Goal: Task Accomplishment & Management: Manage account settings

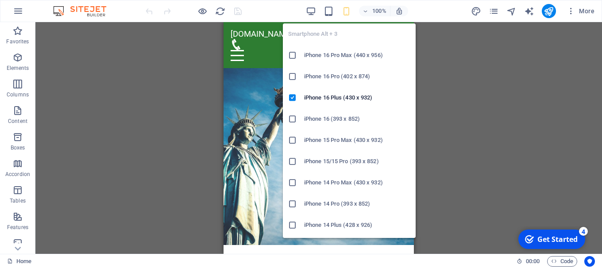
click at [342, 120] on h6 "iPhone 16 (393 x 852)" at bounding box center [357, 119] width 106 height 11
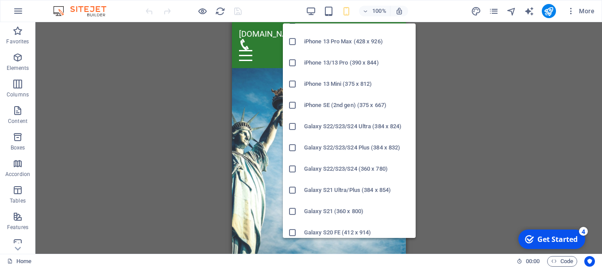
scroll to position [279, 0]
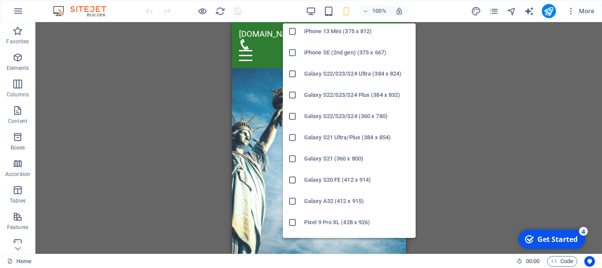
click at [341, 179] on h6 "Galaxy S20 FE (412 x 914)" at bounding box center [357, 180] width 106 height 11
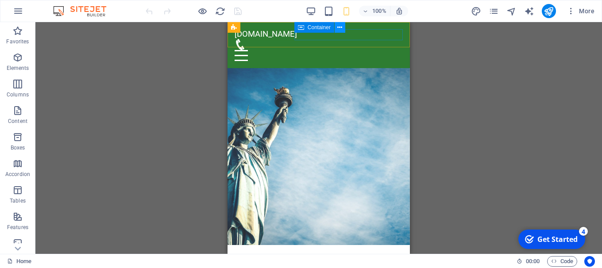
click at [341, 30] on icon at bounding box center [339, 27] width 5 height 9
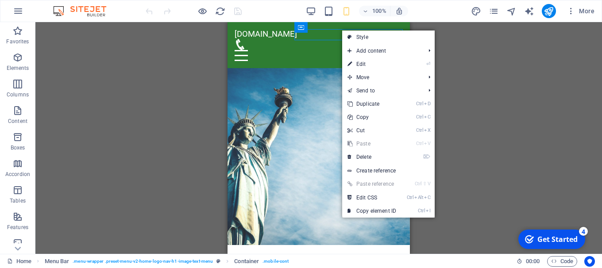
click at [566, 74] on div "Drag here to replace the existing content. Press “Ctrl” if you want to create a…" at bounding box center [318, 138] width 567 height 232
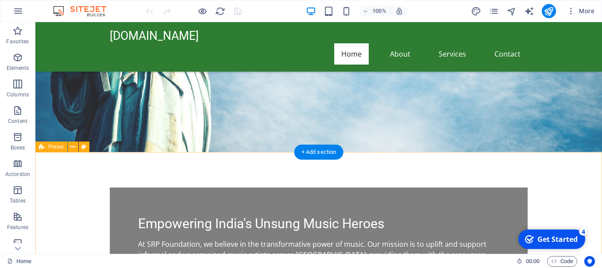
scroll to position [0, 0]
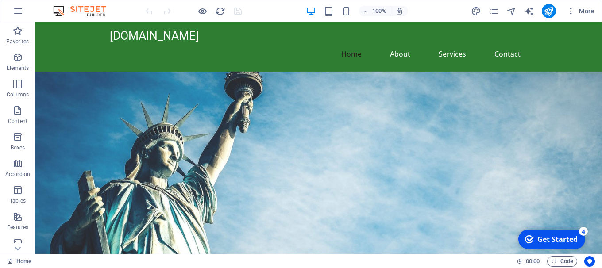
click at [539, 239] on div "Get Started" at bounding box center [558, 240] width 40 height 10
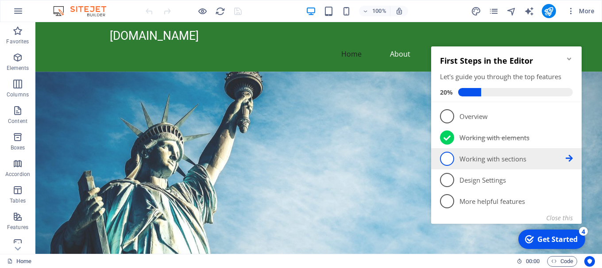
click at [449, 160] on span "3" at bounding box center [447, 159] width 14 height 14
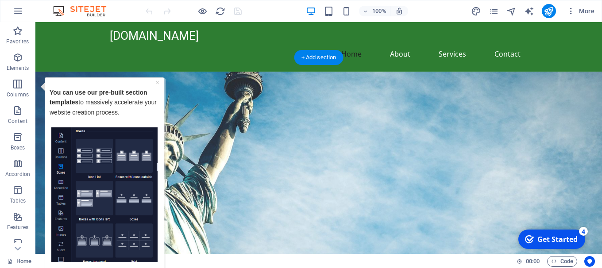
click at [403, 111] on figure at bounding box center [318, 205] width 567 height 266
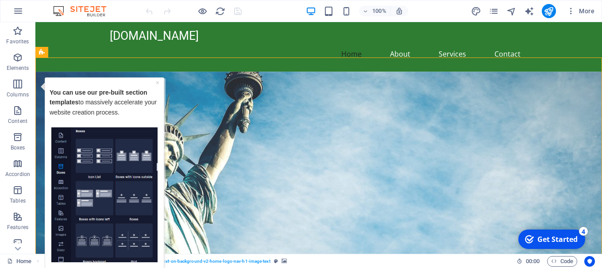
click at [555, 238] on div "Get Started" at bounding box center [558, 240] width 40 height 10
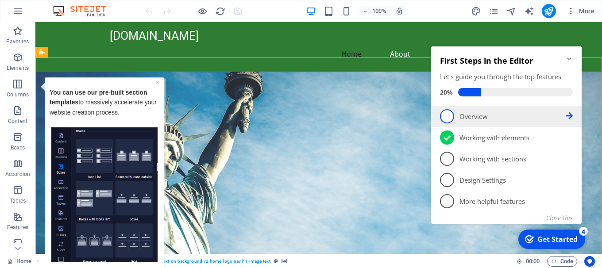
click at [444, 115] on span "1" at bounding box center [447, 116] width 14 height 14
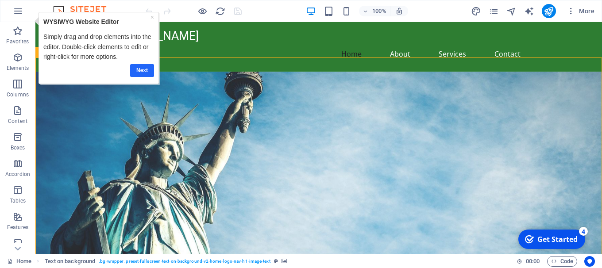
click at [134, 71] on link "Next" at bounding box center [142, 70] width 24 height 13
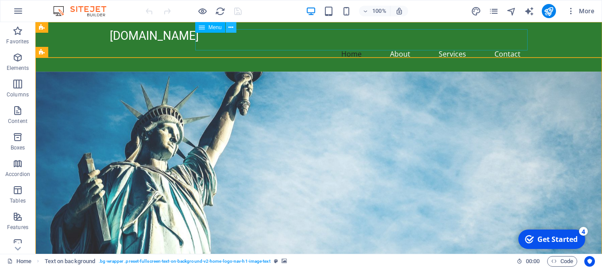
click at [234, 31] on button at bounding box center [231, 27] width 11 height 11
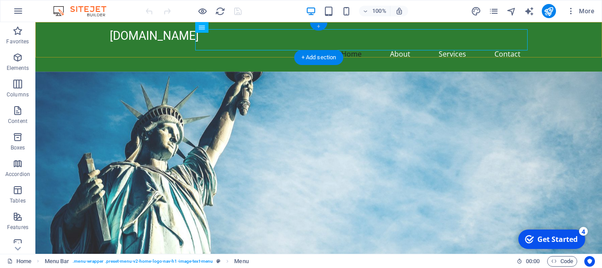
drag, startPoint x: 319, startPoint y: 26, endPoint x: 183, endPoint y: 25, distance: 136.4
click at [319, 26] on div "+" at bounding box center [318, 27] width 17 height 8
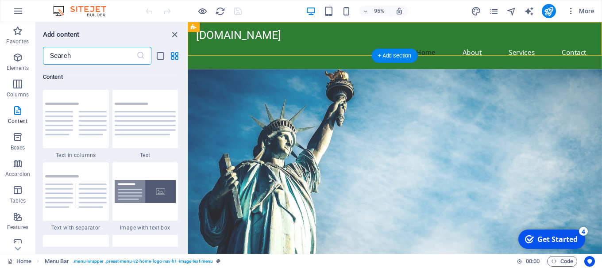
scroll to position [1557, 0]
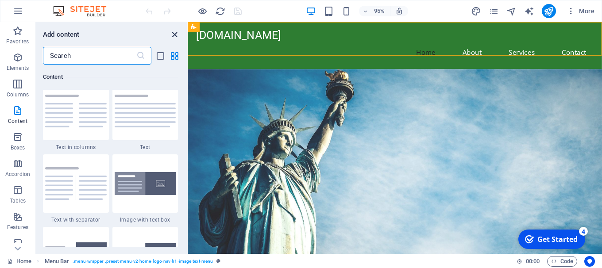
click at [172, 34] on icon "close panel" at bounding box center [175, 35] width 10 height 10
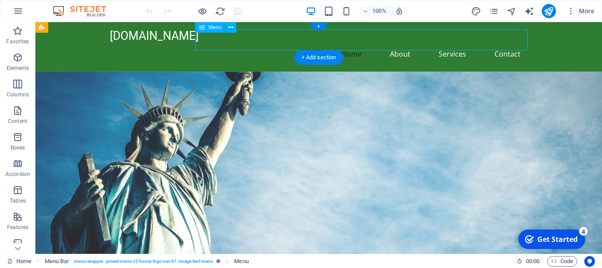
drag, startPoint x: 205, startPoint y: 38, endPoint x: 267, endPoint y: 39, distance: 62.0
click at [267, 43] on nav "Home About Services Contact" at bounding box center [319, 53] width 418 height 21
drag, startPoint x: 269, startPoint y: 39, endPoint x: 310, endPoint y: 41, distance: 41.2
click at [310, 43] on nav "Home About Services Contact" at bounding box center [319, 53] width 418 height 21
click at [203, 30] on icon at bounding box center [202, 27] width 6 height 11
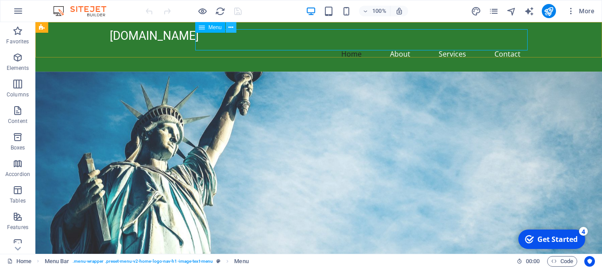
click at [234, 25] on button at bounding box center [231, 27] width 11 height 11
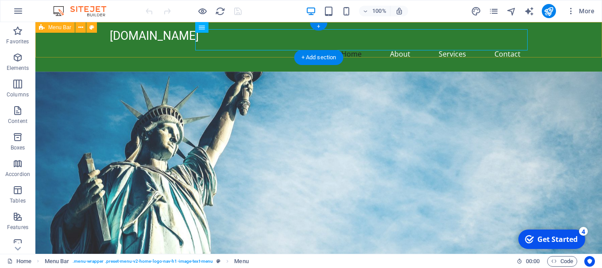
click at [572, 38] on div "srpfoundation.in Home About Services Contact" at bounding box center [318, 47] width 567 height 50
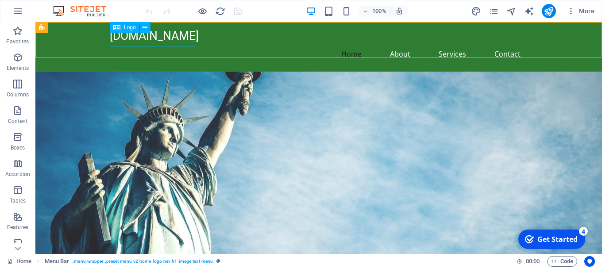
click at [131, 27] on span "Logo" at bounding box center [130, 27] width 12 height 5
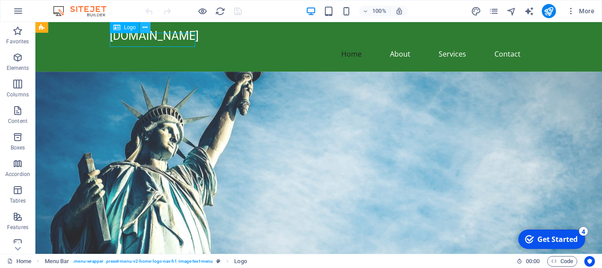
click at [147, 26] on icon at bounding box center [145, 27] width 5 height 9
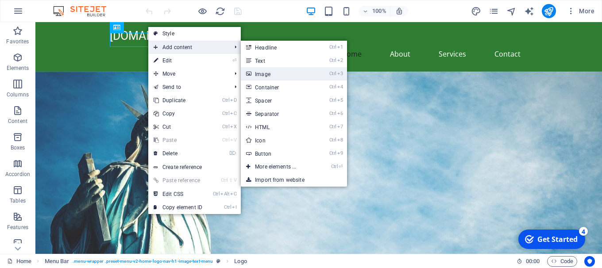
click at [276, 72] on link "Ctrl 3 Image" at bounding box center [277, 73] width 73 height 13
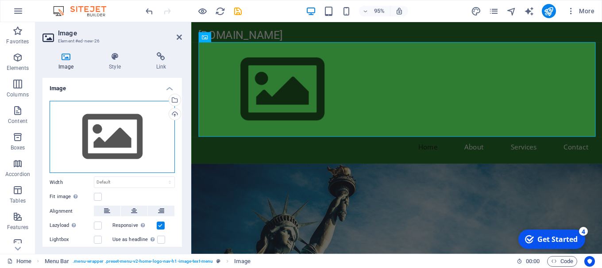
click at [133, 148] on div "Drag files here, click to choose files or select files from Files or our free s…" at bounding box center [112, 137] width 125 height 73
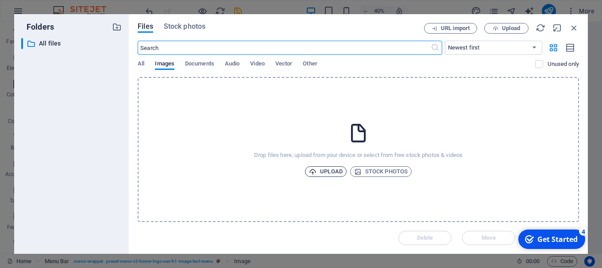
click at [328, 172] on span "Upload" at bounding box center [326, 172] width 34 height 11
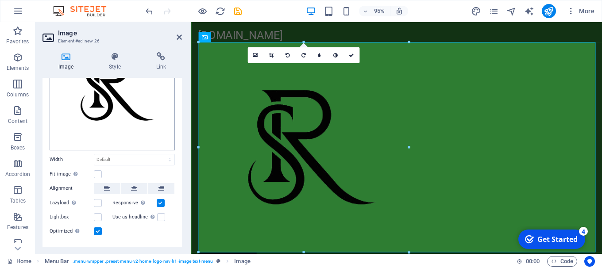
scroll to position [80, 0]
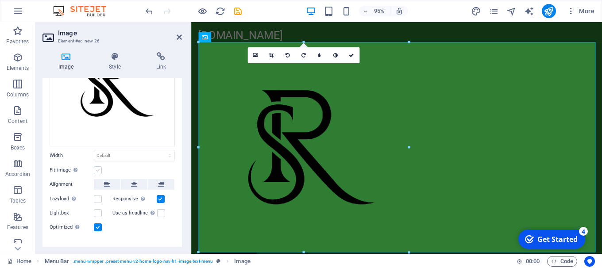
click at [99, 172] on label at bounding box center [98, 171] width 8 height 8
click at [0, 0] on input "Fit image Automatically fit image to a fixed width and height" at bounding box center [0, 0] width 0 height 0
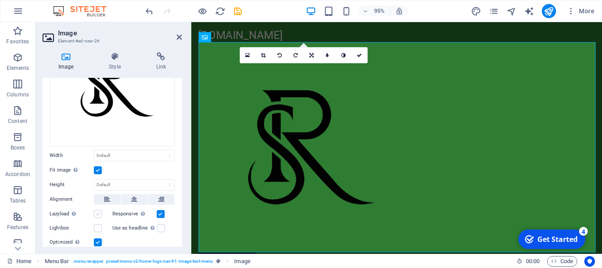
click at [98, 216] on label at bounding box center [98, 214] width 8 height 8
click at [0, 0] on input "Lazyload Loading images after the page loads improves page speed." at bounding box center [0, 0] width 0 height 0
click at [97, 230] on label at bounding box center [98, 229] width 8 height 8
click at [0, 0] on input "Lightbox" at bounding box center [0, 0] width 0 height 0
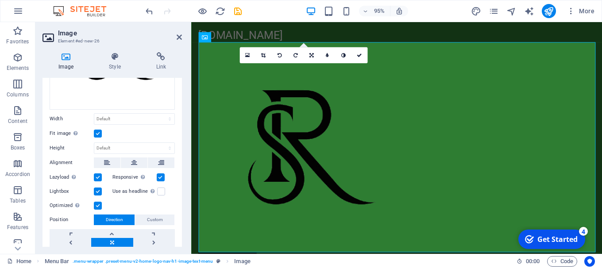
scroll to position [154, 0]
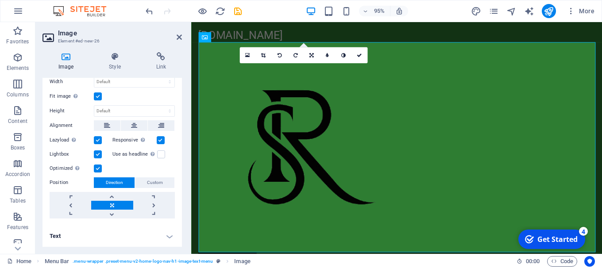
click at [168, 234] on h4 "Text" at bounding box center [112, 236] width 139 height 21
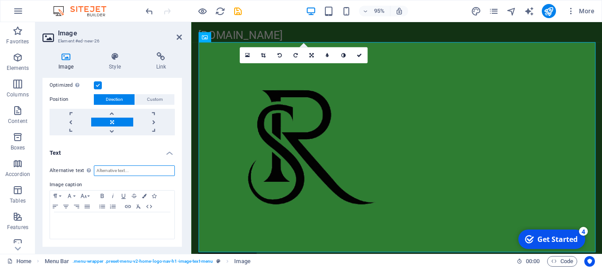
click at [128, 169] on input "Alternative text The alternative text is used by devices that cannot display im…" at bounding box center [134, 171] width 81 height 11
type input "Logo"
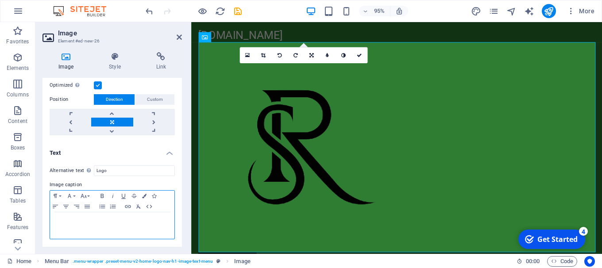
click at [112, 222] on p at bounding box center [112, 221] width 116 height 8
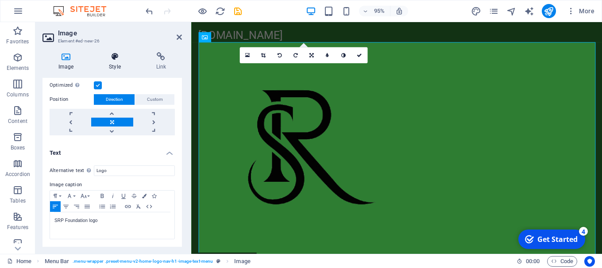
click at [116, 63] on h4 "Style" at bounding box center [116, 61] width 47 height 19
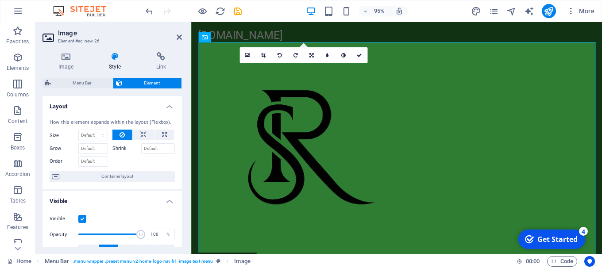
click at [114, 149] on label "Shrink" at bounding box center [126, 148] width 29 height 11
click at [141, 149] on input "Shrink" at bounding box center [158, 148] width 34 height 11
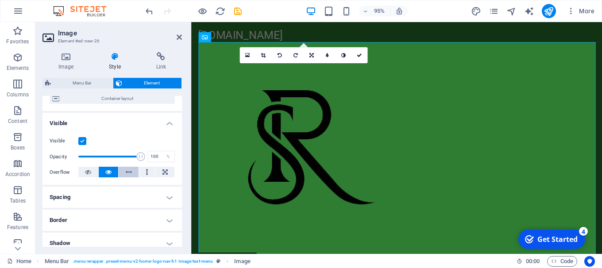
scroll to position [80, 0]
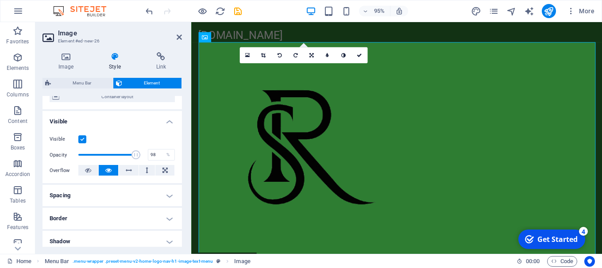
type input "100"
drag, startPoint x: 140, startPoint y: 155, endPoint x: 146, endPoint y: 154, distance: 6.3
click at [145, 154] on span at bounding box center [140, 155] width 9 height 9
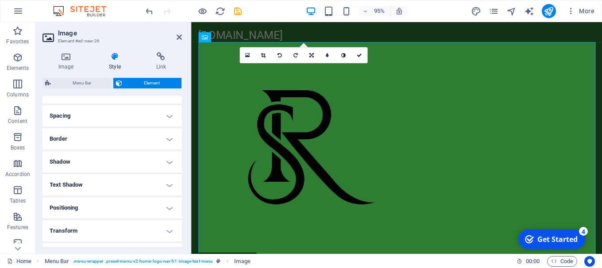
scroll to position [199, 0]
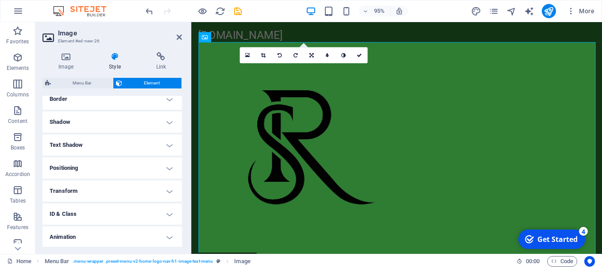
click at [173, 167] on h4 "Positioning" at bounding box center [112, 168] width 139 height 21
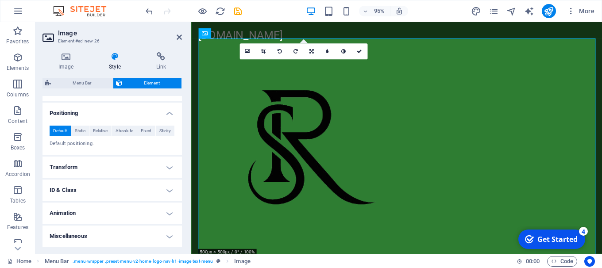
scroll to position [6, 0]
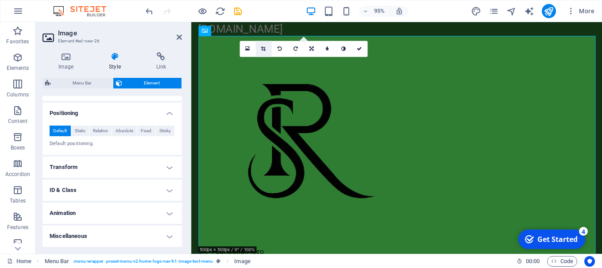
click at [263, 48] on icon at bounding box center [263, 48] width 5 height 5
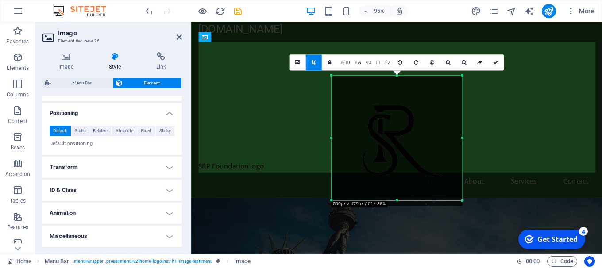
drag, startPoint x: 490, startPoint y: 231, endPoint x: 433, endPoint y: 169, distance: 84.0
click at [433, 169] on div "180 170 160 150 140 130 120 110 100 90 80 70 60 50 40 30 20 10 0 -10 -20 -30 -4…" at bounding box center [397, 138] width 130 height 125
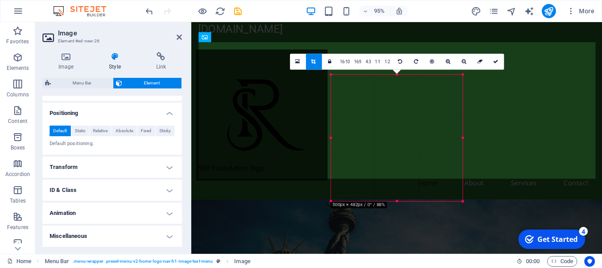
drag, startPoint x: 409, startPoint y: 111, endPoint x: 267, endPoint y: 84, distance: 144.6
click at [267, 84] on div at bounding box center [262, 116] width 132 height 132
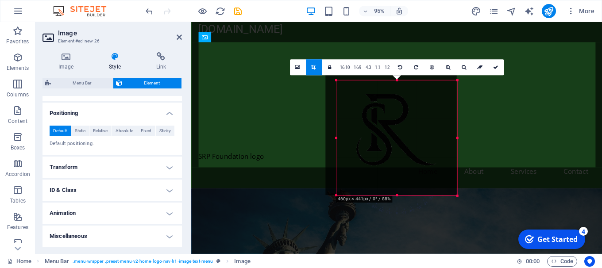
drag, startPoint x: 331, startPoint y: 77, endPoint x: 343, endPoint y: 89, distance: 16.6
click at [343, 89] on div "180 170 160 150 140 130 120 110 100 90 80 70 60 50 40 30 20 10 0 -10 -20 -30 -4…" at bounding box center [397, 139] width 120 height 116
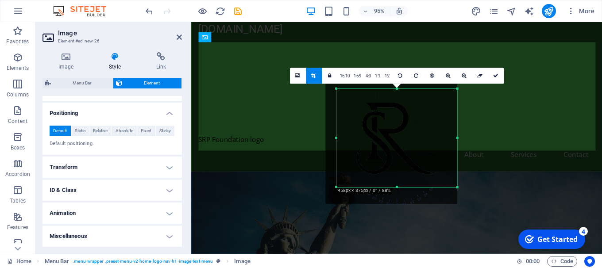
drag, startPoint x: 399, startPoint y: 195, endPoint x: 399, endPoint y: 177, distance: 17.7
click at [399, 177] on div "180 170 160 150 140 130 120 110 100 90 80 70 60 50 40 30 20 10 0 -10 -20 -30 -4…" at bounding box center [397, 138] width 120 height 99
click at [525, 79] on div "Drag here to replace the existing content. Press “Ctrl” if you want to create a…" at bounding box center [396, 138] width 411 height 232
click at [495, 75] on icon at bounding box center [495, 76] width 5 height 5
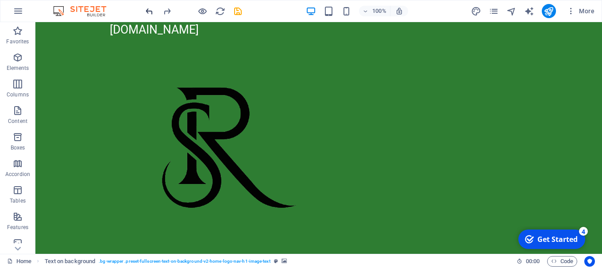
click at [0, 0] on span "undo" at bounding box center [0, 0] width 0 height 0
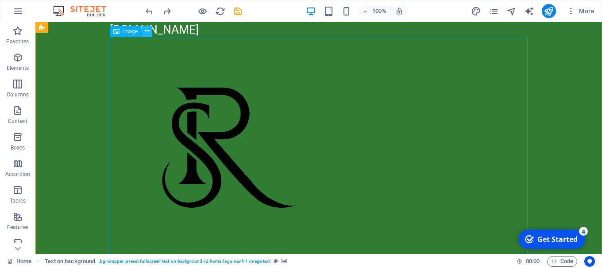
click at [147, 34] on icon at bounding box center [147, 31] width 5 height 9
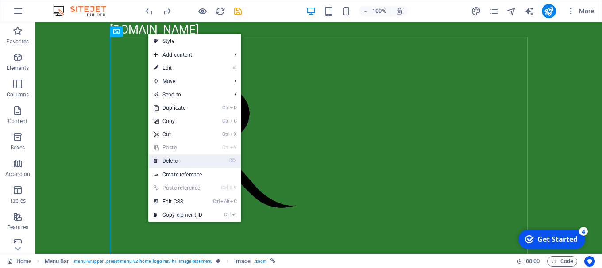
click at [186, 163] on link "⌦ Delete" at bounding box center [177, 161] width 59 height 13
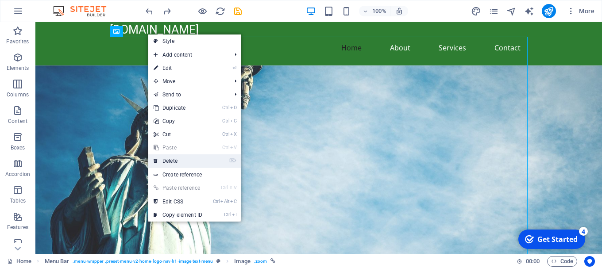
scroll to position [10, 0]
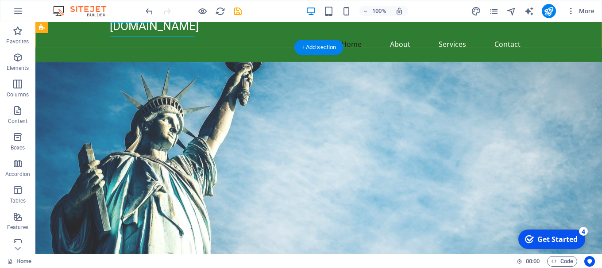
click at [125, 29] on div "[DOMAIN_NAME]" at bounding box center [319, 26] width 418 height 14
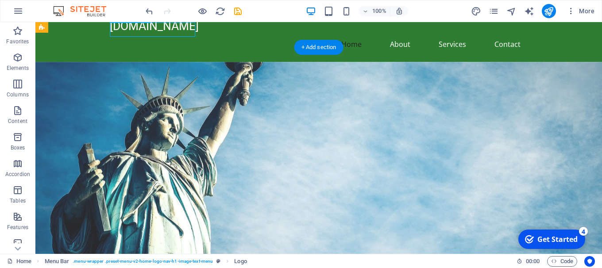
click at [125, 29] on div "[DOMAIN_NAME]" at bounding box center [319, 26] width 418 height 14
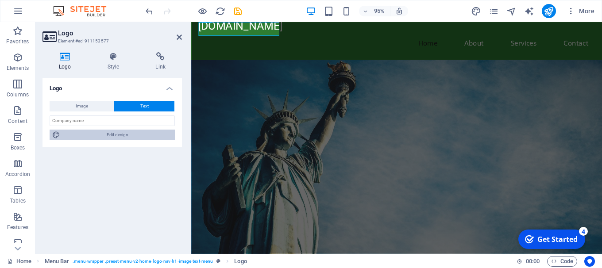
click at [122, 137] on span "Edit design" at bounding box center [117, 135] width 109 height 11
select select "px"
select select "200"
select select "px"
select select "rem"
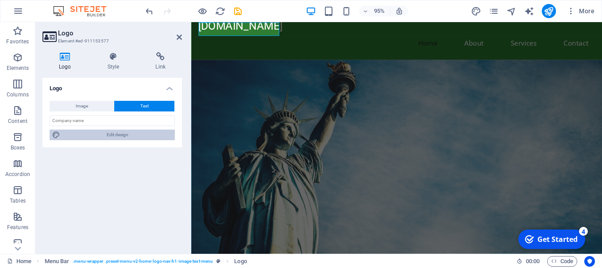
select select "200"
select select "px"
select select "rem"
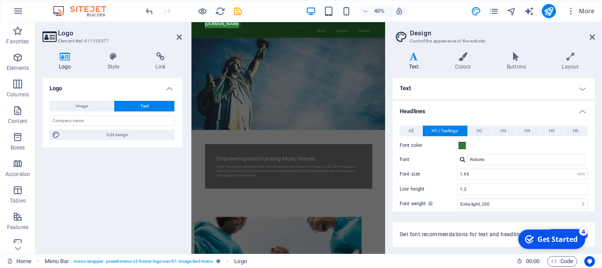
click at [180, 33] on h2 "Logo" at bounding box center [120, 33] width 124 height 8
click at [178, 36] on icon at bounding box center [179, 37] width 5 height 7
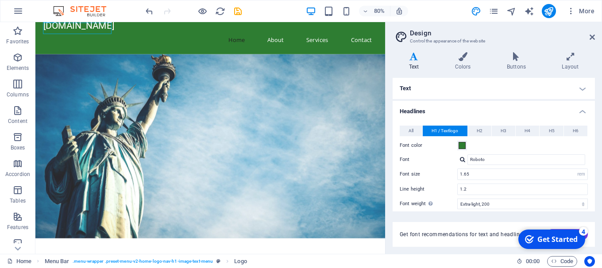
click at [593, 33] on h2 "Design" at bounding box center [502, 33] width 185 height 8
click at [592, 39] on icon at bounding box center [592, 37] width 5 height 7
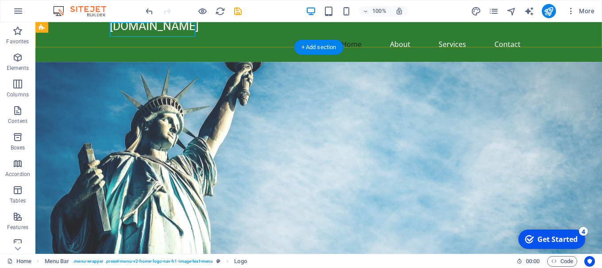
click at [132, 30] on div "[DOMAIN_NAME]" at bounding box center [319, 26] width 418 height 14
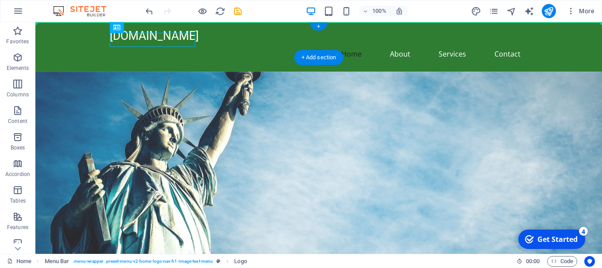
drag, startPoint x: 156, startPoint y: 27, endPoint x: 103, endPoint y: 31, distance: 53.2
click at [103, 31] on div "srpfoundation.in Home About Services Contact" at bounding box center [318, 47] width 567 height 50
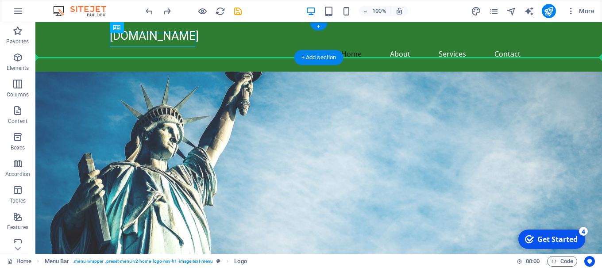
drag, startPoint x: 162, startPoint y: 42, endPoint x: 70, endPoint y: 43, distance: 91.2
click at [70, 43] on div "srpfoundation.in Home About Services Contact" at bounding box center [318, 47] width 567 height 50
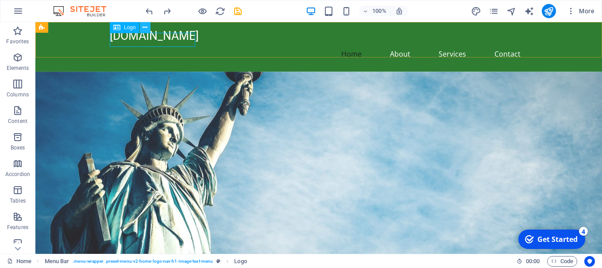
click at [143, 27] on icon at bounding box center [145, 27] width 5 height 9
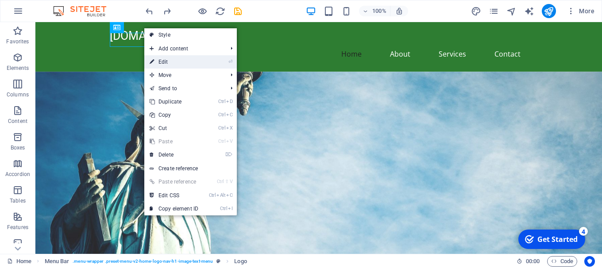
click at [184, 60] on link "⏎ Edit" at bounding box center [173, 61] width 59 height 13
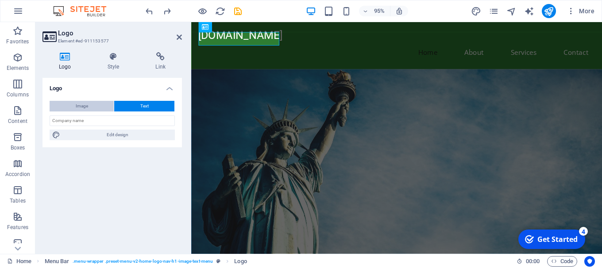
click at [88, 105] on button "Image" at bounding box center [82, 106] width 64 height 11
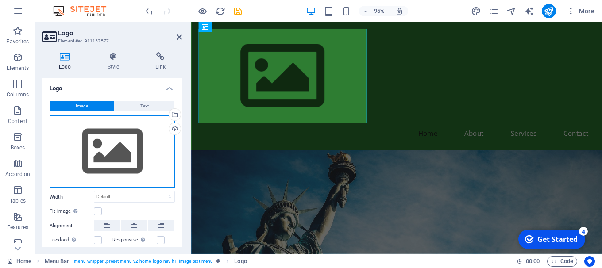
click at [108, 155] on div "Drag files here, click to choose files or select files from Files or our free s…" at bounding box center [112, 152] width 125 height 73
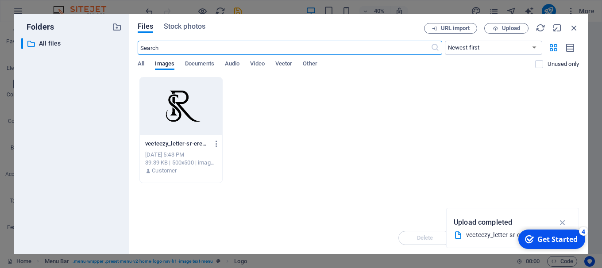
click at [178, 118] on div at bounding box center [181, 106] width 82 height 58
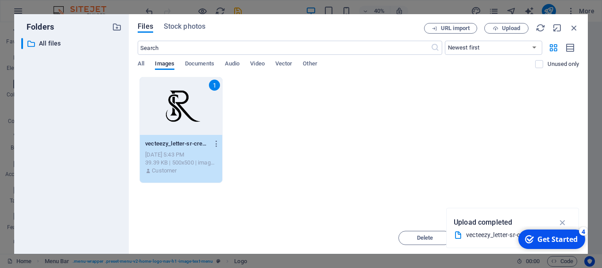
click at [188, 111] on div "1" at bounding box center [181, 106] width 82 height 58
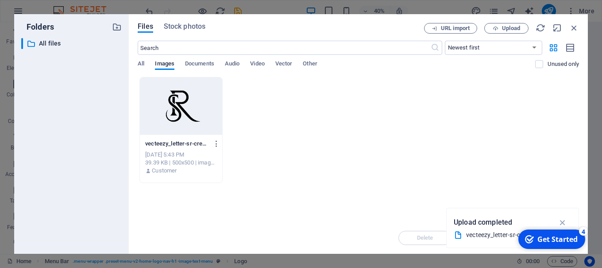
click at [188, 111] on div at bounding box center [181, 106] width 82 height 58
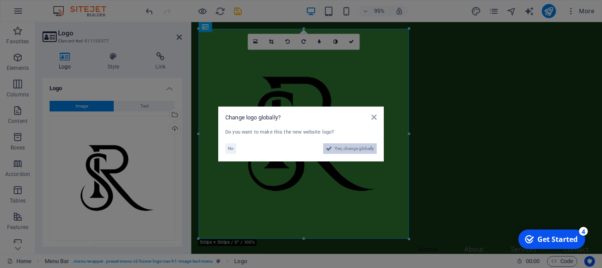
click at [341, 150] on span "Yes, change globally" at bounding box center [354, 148] width 39 height 11
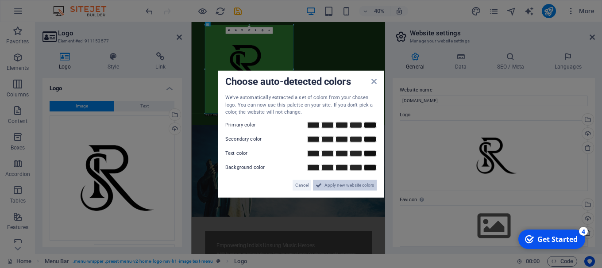
click at [352, 186] on span "Apply new website colors" at bounding box center [350, 185] width 50 height 11
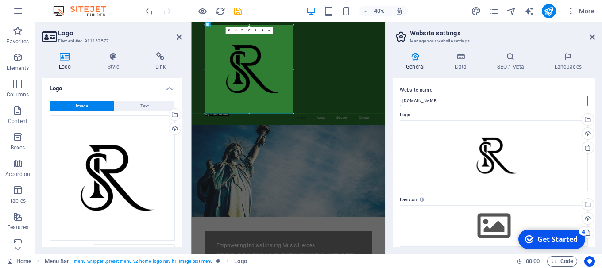
drag, startPoint x: 439, startPoint y: 100, endPoint x: 372, endPoint y: 94, distance: 67.1
click at [400, 96] on input "[DOMAIN_NAME]" at bounding box center [494, 101] width 188 height 11
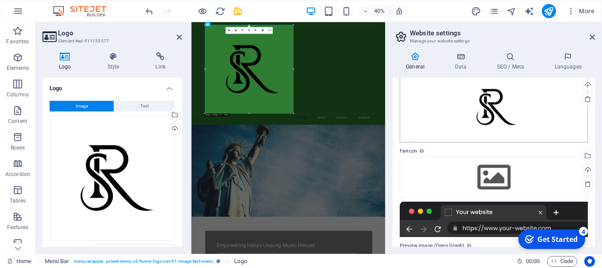
scroll to position [120, 0]
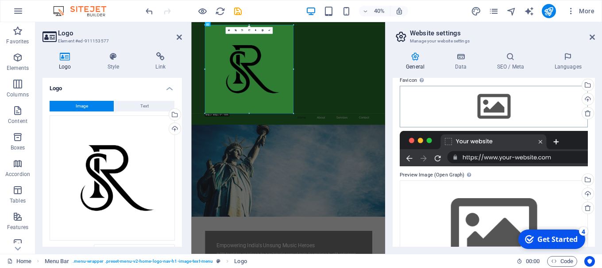
type input "SRP Foundation"
click at [496, 105] on div "Drag files here, click to choose files or select files from Files or our free s…" at bounding box center [494, 107] width 188 height 42
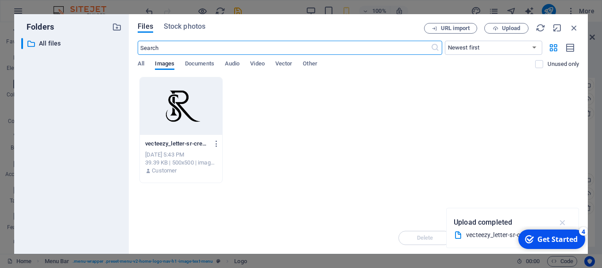
click at [563, 221] on icon "button" at bounding box center [563, 223] width 10 height 10
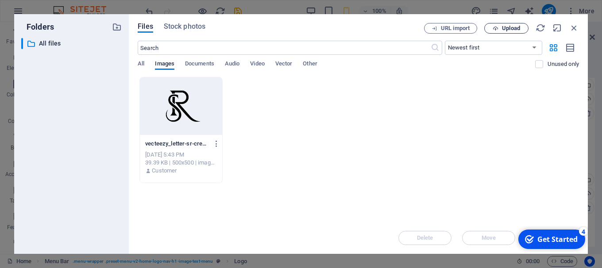
click at [507, 28] on span "Upload" at bounding box center [511, 28] width 18 height 5
drag, startPoint x: 374, startPoint y: 373, endPoint x: 480, endPoint y: 221, distance: 185.1
click at [480, 221] on p "Uploading 1/1 item" at bounding box center [485, 223] width 62 height 12
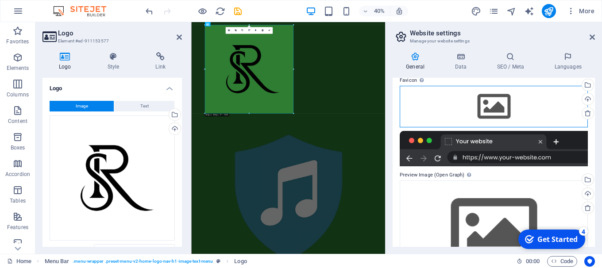
click at [496, 112] on div "Drag files here, click to choose files or select files from Files or our free s…" at bounding box center [494, 107] width 188 height 42
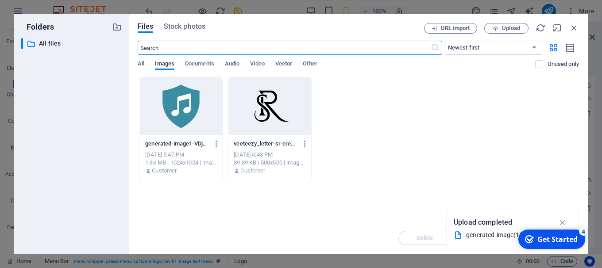
click at [190, 115] on div at bounding box center [181, 106] width 82 height 58
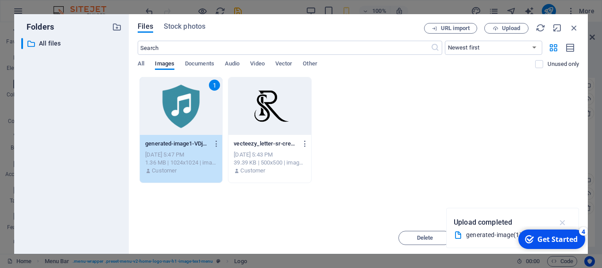
click at [562, 223] on icon "button" at bounding box center [563, 223] width 10 height 10
click at [183, 121] on div "1" at bounding box center [181, 106] width 82 height 58
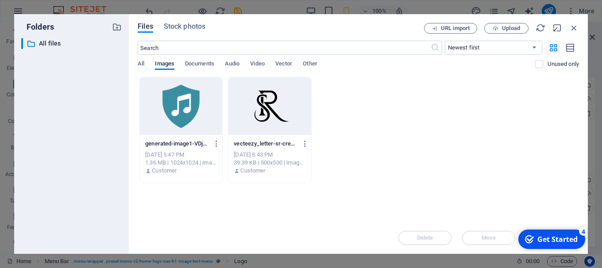
click at [183, 121] on div at bounding box center [181, 106] width 82 height 58
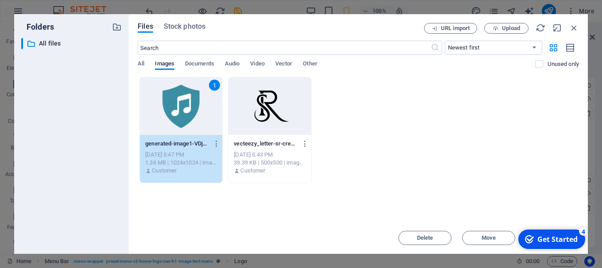
click at [531, 237] on icon "Get Started 4 items remaining, 20% complete" at bounding box center [529, 240] width 9 height 8
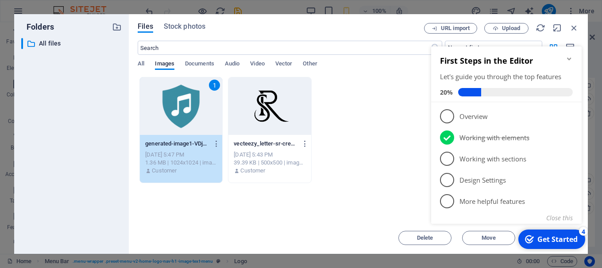
click at [400, 70] on div "All Images Documents Audio Video Vector Other" at bounding box center [337, 68] width 398 height 17
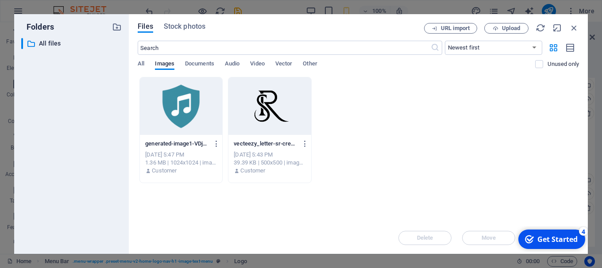
click at [179, 110] on div at bounding box center [181, 106] width 82 height 58
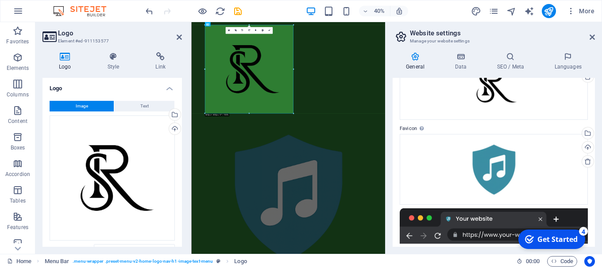
scroll to position [31, 0]
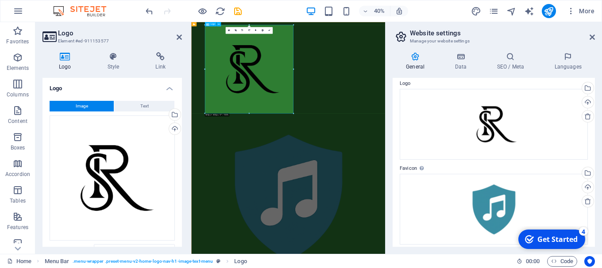
drag, startPoint x: 484, startPoint y: 135, endPoint x: 416, endPoint y: 212, distance: 102.6
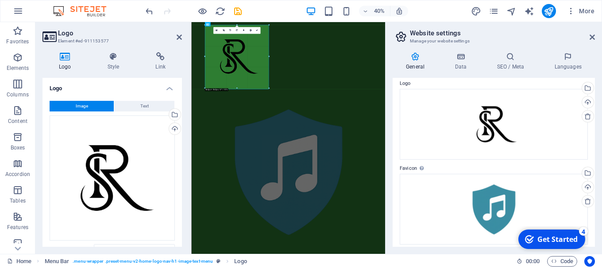
type input "356"
select select "px"
click at [256, 30] on icon at bounding box center [257, 30] width 2 height 2
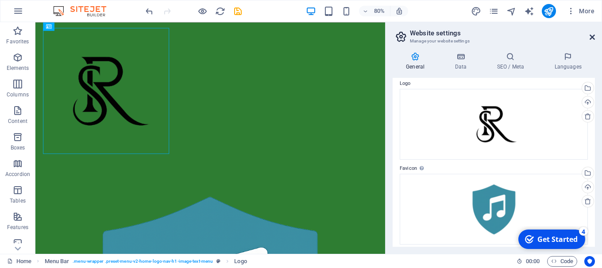
click at [590, 37] on icon at bounding box center [592, 37] width 5 height 7
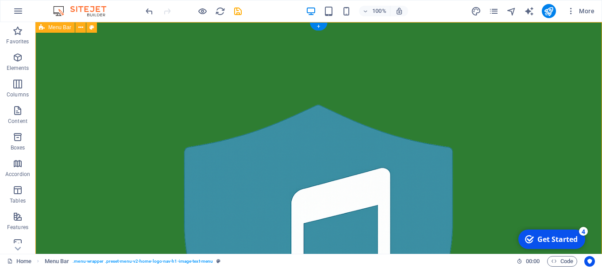
scroll to position [0, 0]
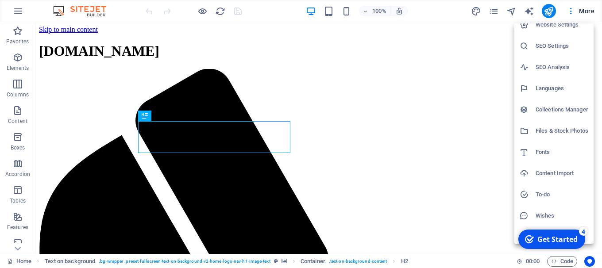
scroll to position [13, 0]
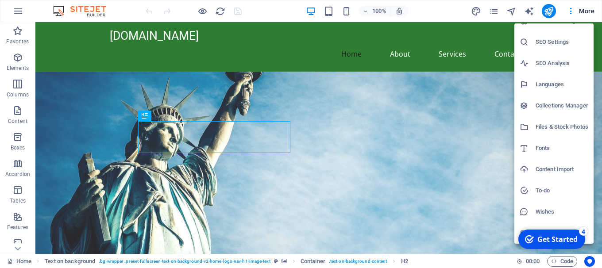
drag, startPoint x: 563, startPoint y: 237, endPoint x: 393, endPoint y: 240, distance: 170.1
click at [514, 240] on html "checkmark Get Started 4 First Steps in the Editor Let's guide you through the t…" at bounding box center [551, 239] width 75 height 27
click at [17, 12] on div at bounding box center [301, 134] width 602 height 268
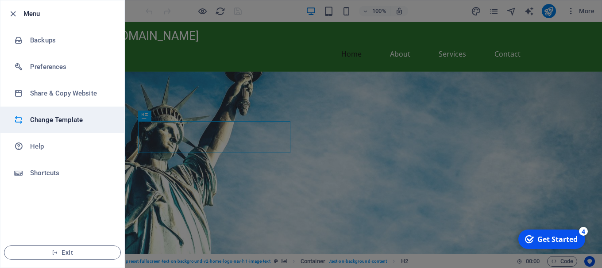
click at [67, 124] on h6 "Change Template" at bounding box center [71, 120] width 82 height 11
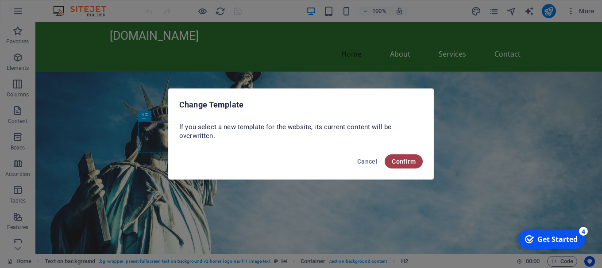
click at [411, 162] on span "Confirm" at bounding box center [404, 161] width 24 height 7
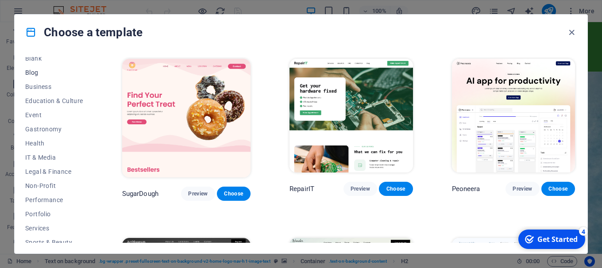
scroll to position [120, 0]
click at [47, 187] on span "Non-Profit" at bounding box center [54, 185] width 58 height 7
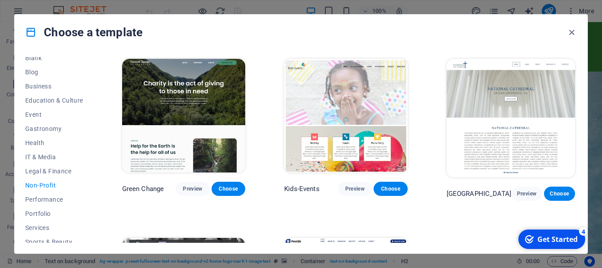
scroll to position [134, 0]
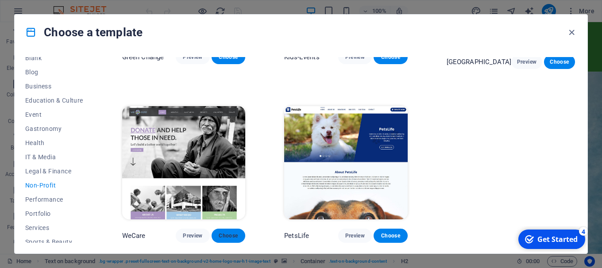
click at [228, 238] on span "Choose" at bounding box center [228, 235] width 19 height 7
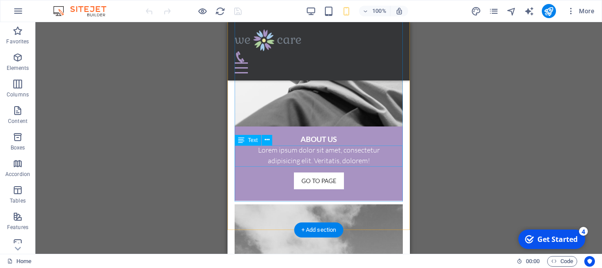
scroll to position [452, 0]
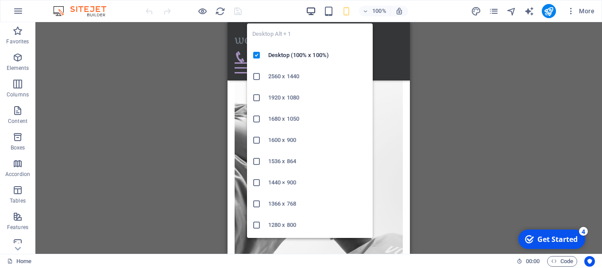
click at [309, 12] on icon "button" at bounding box center [311, 11] width 10 height 10
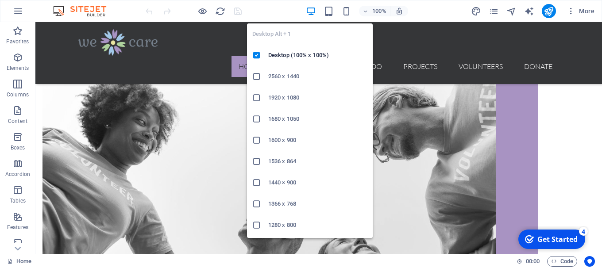
scroll to position [454, 0]
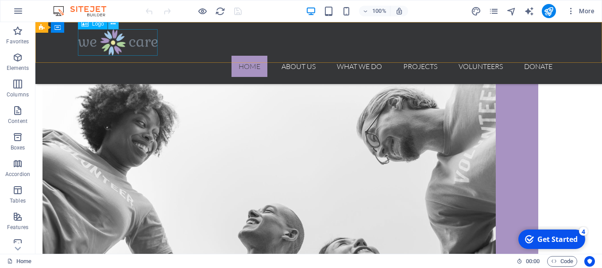
click at [112, 26] on icon at bounding box center [113, 23] width 5 height 9
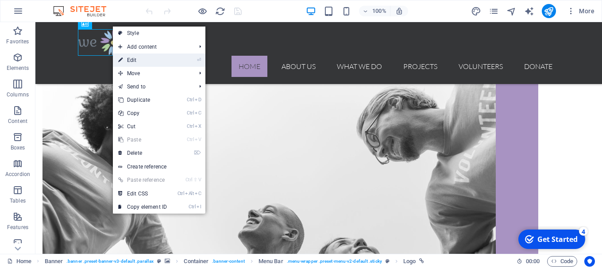
click at [167, 58] on link "⏎ Edit" at bounding box center [142, 60] width 59 height 13
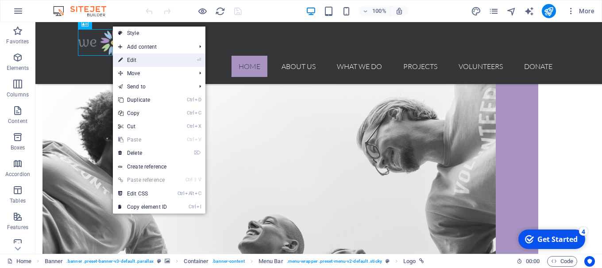
select select "px"
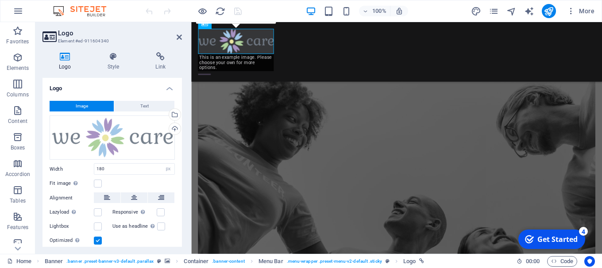
scroll to position [463, 0]
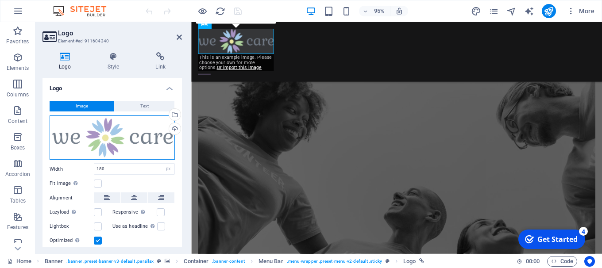
click at [144, 140] on div "Drag files here, click to choose files or select files from Files or our free s…" at bounding box center [112, 138] width 125 height 45
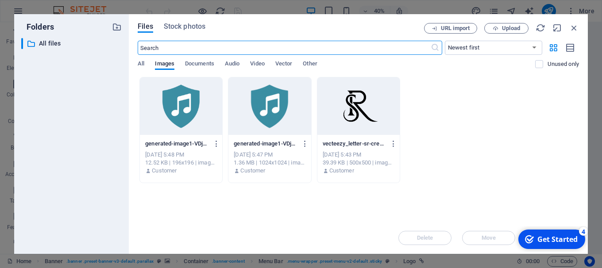
scroll to position [765, 0]
click at [514, 29] on span "Upload" at bounding box center [511, 28] width 18 height 5
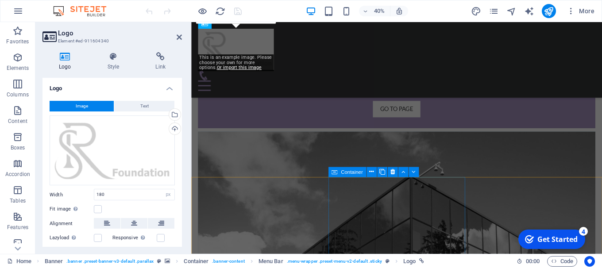
scroll to position [463, 0]
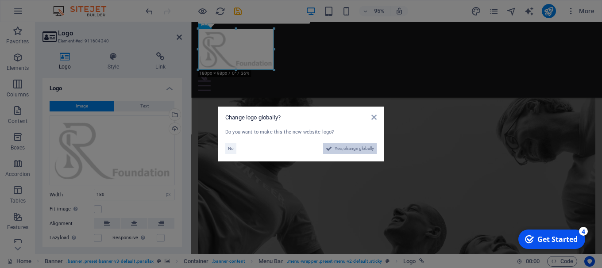
click at [356, 148] on span "Yes, change globally" at bounding box center [354, 148] width 39 height 11
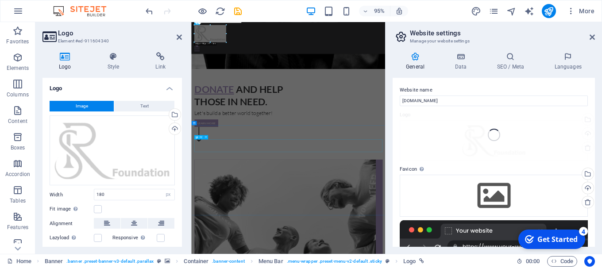
scroll to position [765, 0]
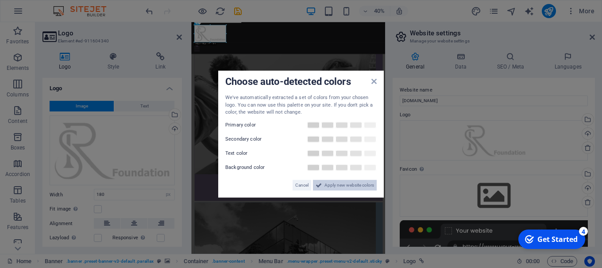
click at [341, 188] on span "Apply new website colors" at bounding box center [350, 185] width 50 height 11
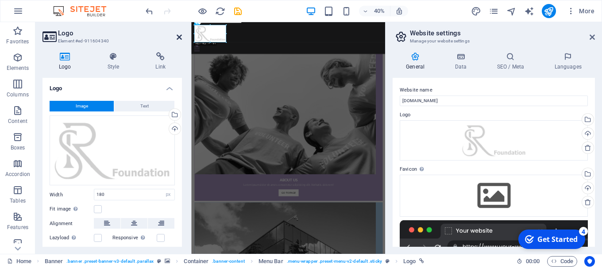
click at [179, 39] on icon at bounding box center [179, 37] width 5 height 7
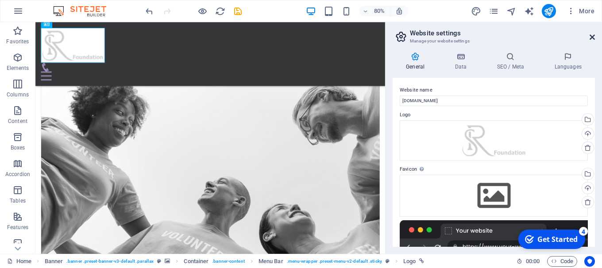
click at [591, 38] on icon at bounding box center [592, 37] width 5 height 7
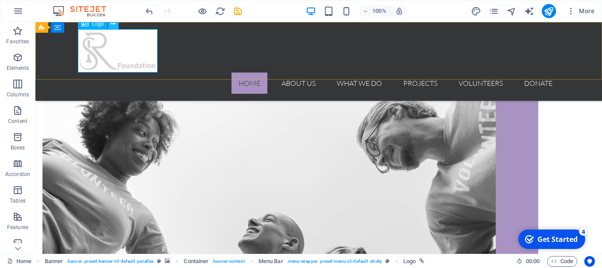
click at [115, 27] on icon at bounding box center [113, 23] width 5 height 9
click at [112, 26] on icon at bounding box center [113, 23] width 5 height 9
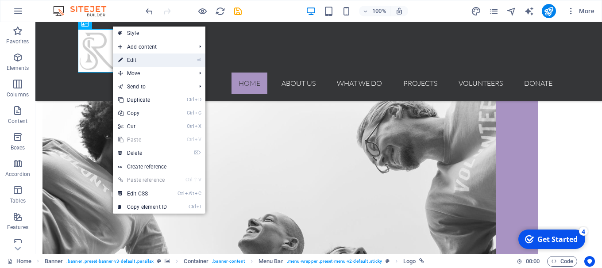
click at [134, 62] on link "⏎ Edit" at bounding box center [142, 60] width 59 height 13
select select "px"
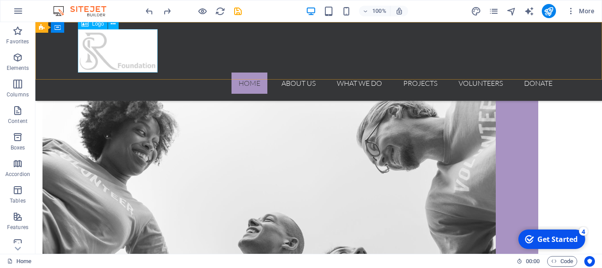
click at [97, 28] on div "Logo" at bounding box center [93, 24] width 30 height 11
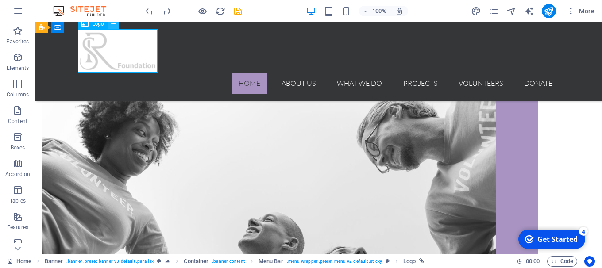
click at [113, 27] on icon at bounding box center [113, 23] width 5 height 9
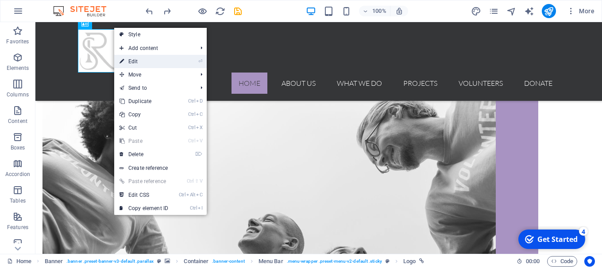
click at [144, 63] on link "⏎ Edit" at bounding box center [143, 61] width 59 height 13
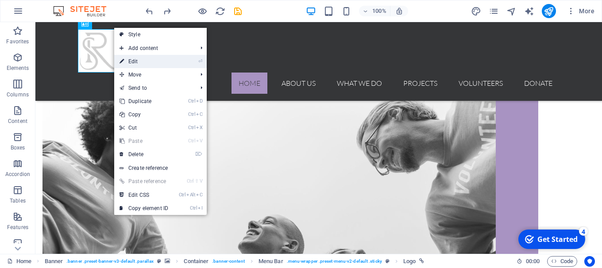
scroll to position [463, 0]
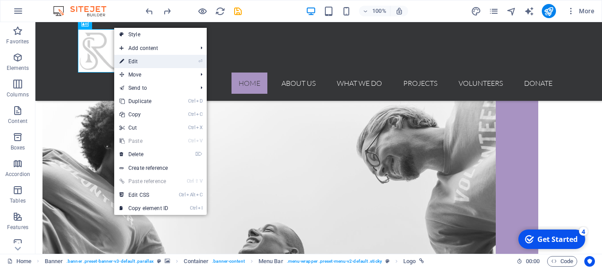
select select "px"
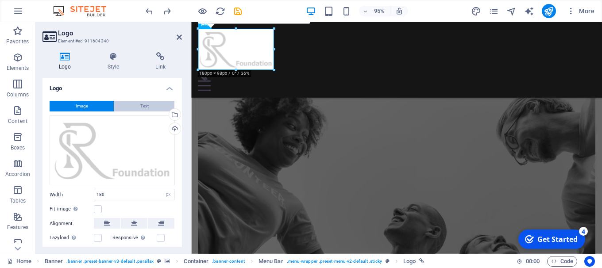
click at [144, 103] on span "Text" at bounding box center [144, 106] width 8 height 11
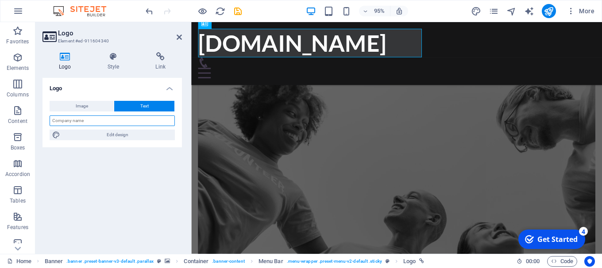
click at [87, 119] on input "text" at bounding box center [112, 121] width 125 height 11
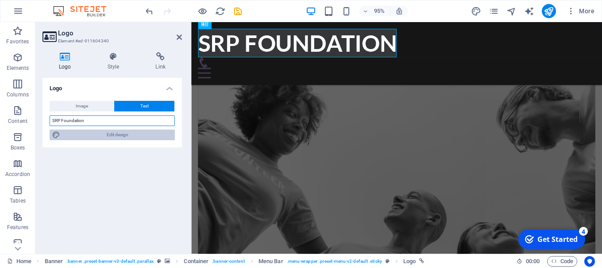
type input "SRP Foundation"
drag, startPoint x: 121, startPoint y: 134, endPoint x: 161, endPoint y: 194, distance: 72.2
click at [121, 134] on span "Edit design" at bounding box center [117, 135] width 109 height 11
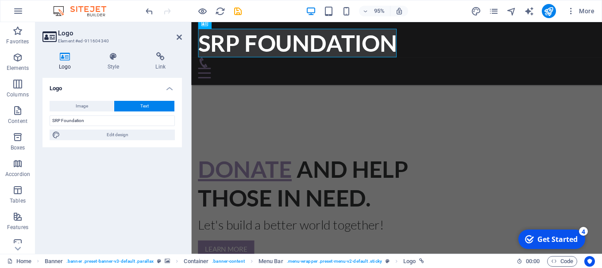
scroll to position [765, 0]
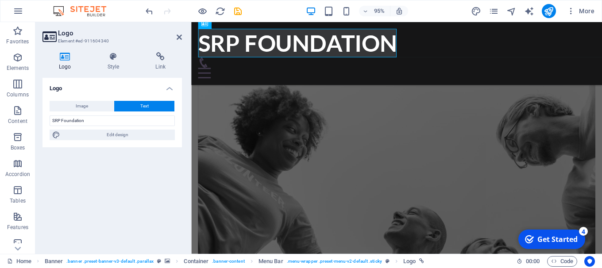
select select "rem"
select select "700"
select select "px"
select select "rem"
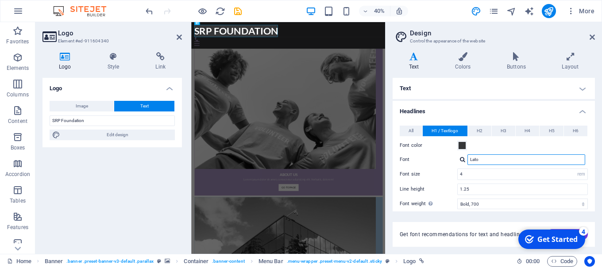
click at [509, 158] on input "Lato" at bounding box center [527, 160] width 118 height 11
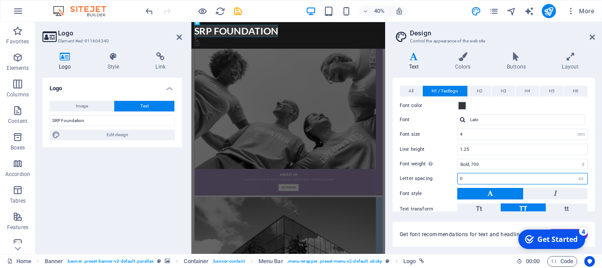
drag, startPoint x: 465, startPoint y: 178, endPoint x: 445, endPoint y: 179, distance: 19.5
click at [458, 179] on input "0" at bounding box center [523, 179] width 130 height 11
type input "1"
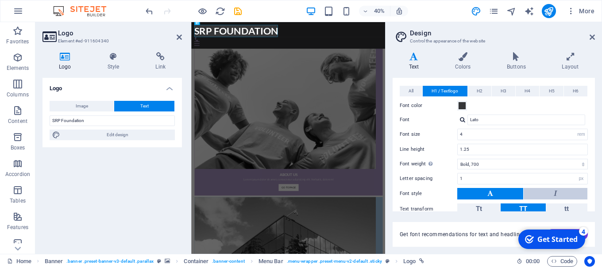
click at [558, 192] on button at bounding box center [556, 194] width 64 height 12
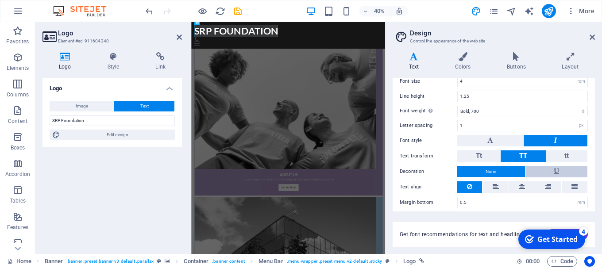
scroll to position [98, 0]
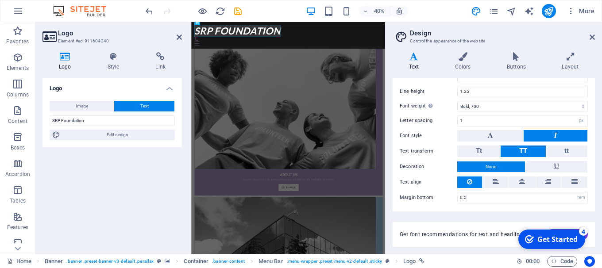
click at [549, 240] on div "Get Started" at bounding box center [558, 240] width 40 height 10
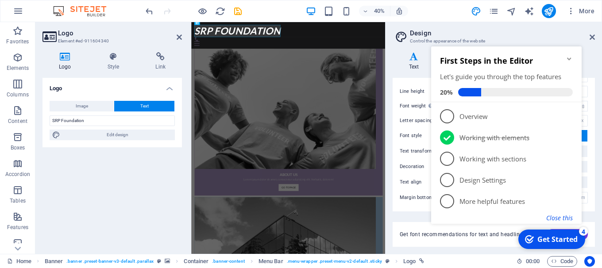
click at [560, 220] on button "Close this" at bounding box center [559, 218] width 27 height 8
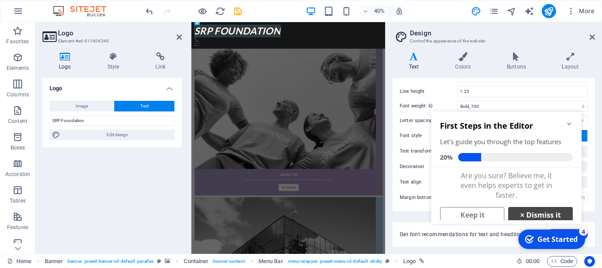
click at [545, 214] on link "× Dismiss it" at bounding box center [540, 215] width 65 height 16
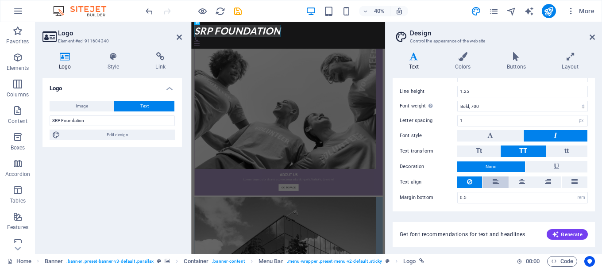
click at [495, 182] on icon at bounding box center [496, 182] width 6 height 11
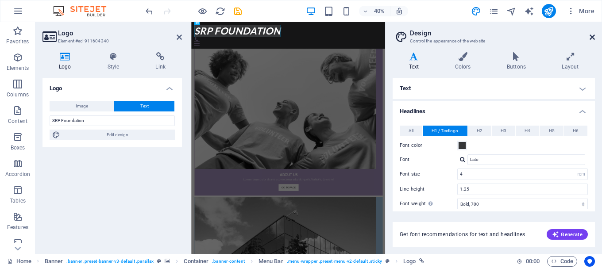
click at [592, 37] on icon at bounding box center [592, 37] width 5 height 7
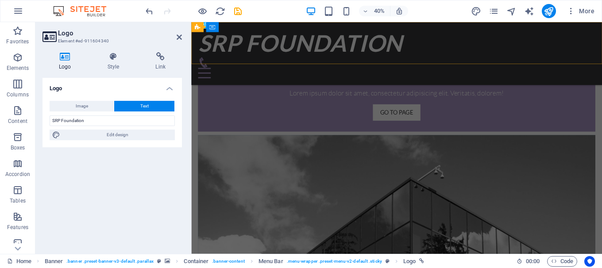
scroll to position [463, 0]
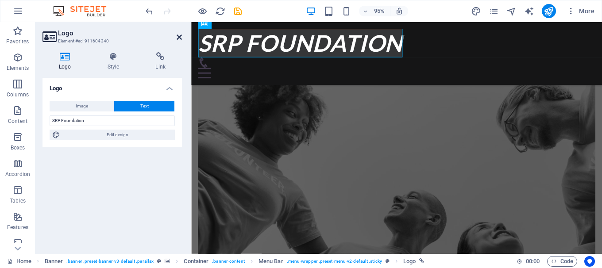
click at [180, 36] on icon at bounding box center [179, 37] width 5 height 7
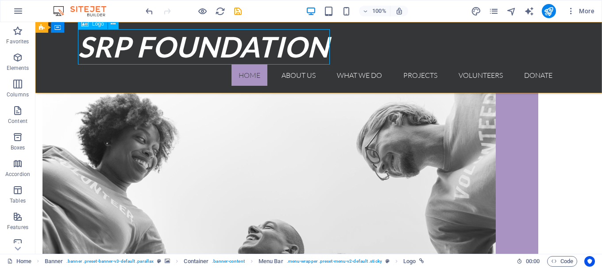
scroll to position [484, 0]
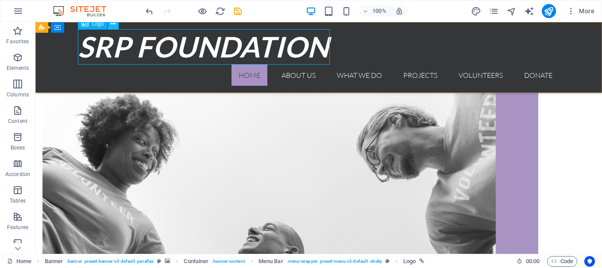
click at [114, 25] on icon at bounding box center [113, 23] width 5 height 9
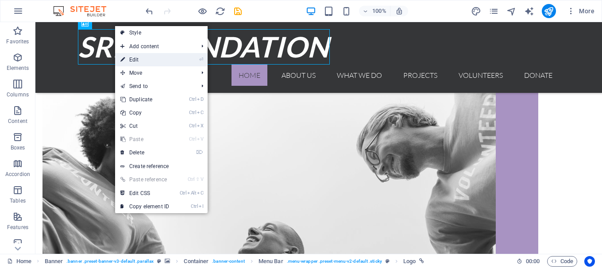
click at [155, 58] on link "⏎ Edit" at bounding box center [144, 59] width 59 height 13
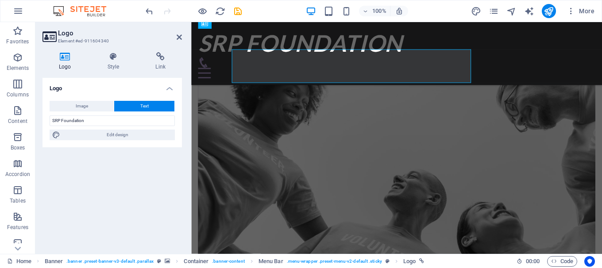
scroll to position [463, 0]
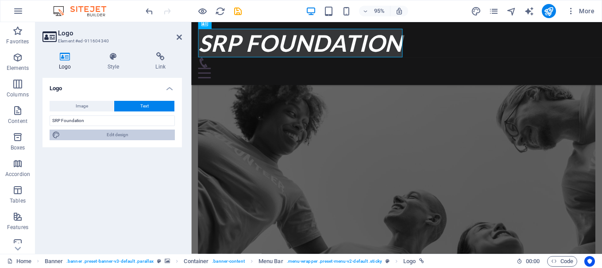
click at [121, 134] on span "Edit design" at bounding box center [117, 135] width 109 height 11
select select "rem"
select select "700"
select select "px"
select select "rem"
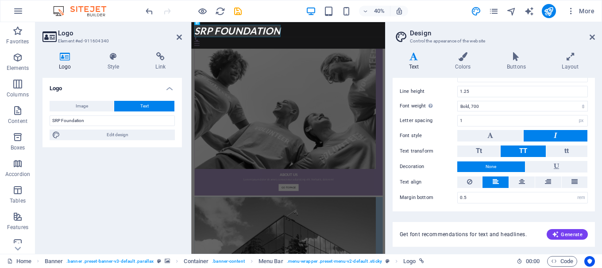
scroll to position [0, 0]
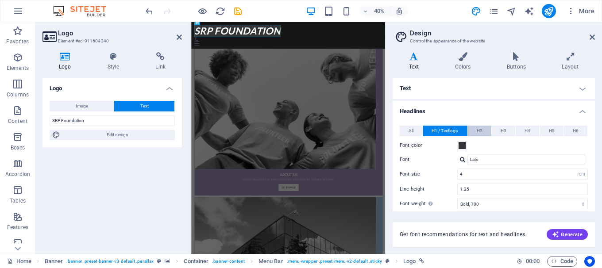
click at [480, 133] on span "H2" at bounding box center [480, 131] width 6 height 11
click at [591, 38] on icon at bounding box center [592, 37] width 5 height 7
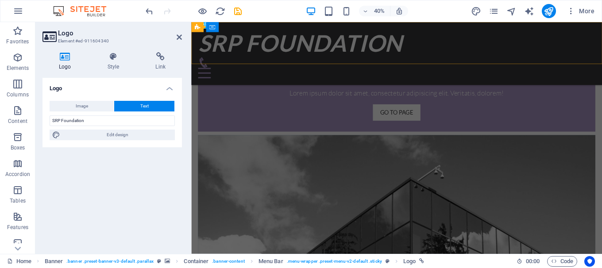
scroll to position [463, 0]
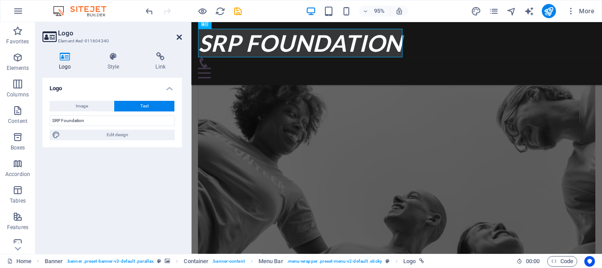
click at [178, 35] on icon at bounding box center [179, 37] width 5 height 7
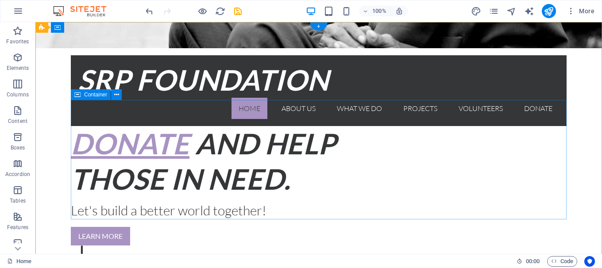
scroll to position [0, 0]
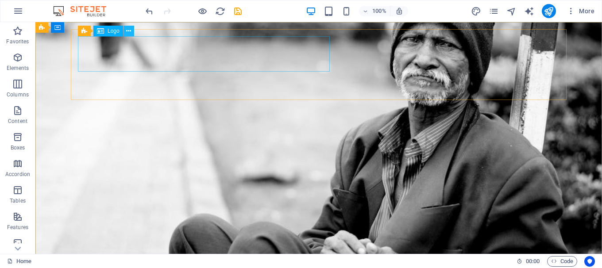
click at [126, 30] on button at bounding box center [129, 31] width 11 height 11
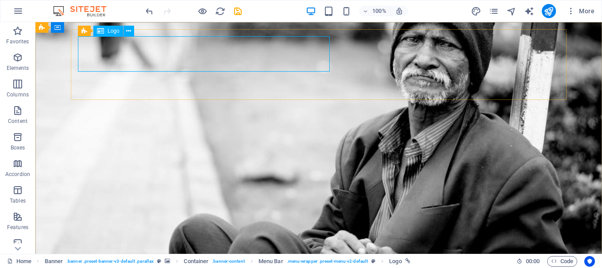
click at [128, 36] on div "Menu Bar Logo" at bounding box center [109, 31] width 62 height 11
click at [128, 33] on icon at bounding box center [128, 31] width 5 height 9
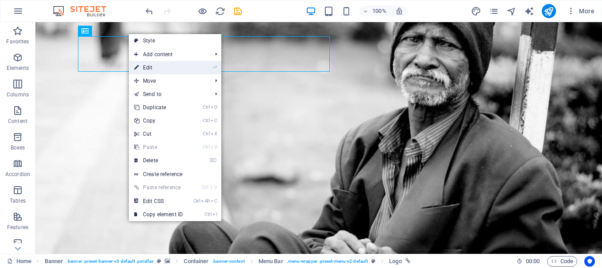
click at [151, 70] on link "⏎ Edit" at bounding box center [158, 67] width 59 height 13
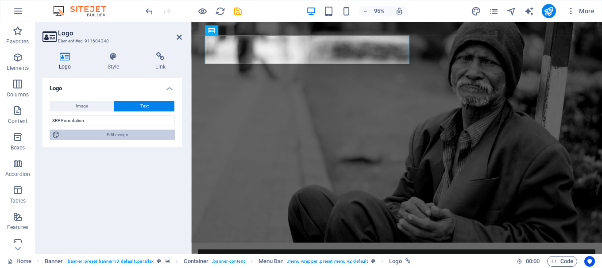
click at [112, 136] on span "Edit design" at bounding box center [117, 135] width 109 height 11
select select "rem"
select select "700"
select select "px"
select select "rem"
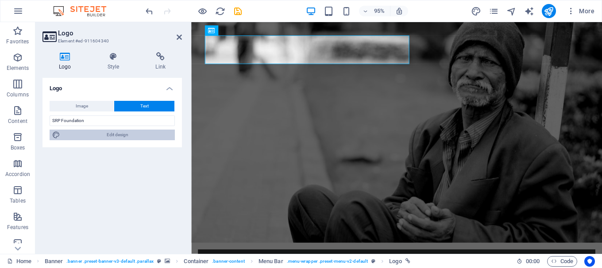
select select "rem"
select select "400"
select select "px"
select select "rem"
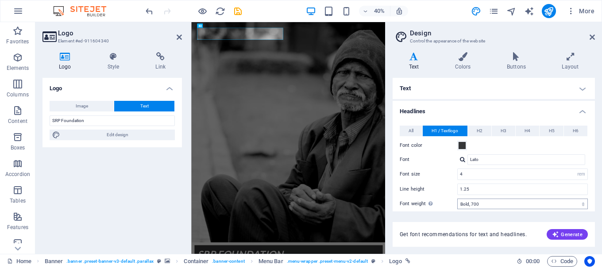
scroll to position [98, 0]
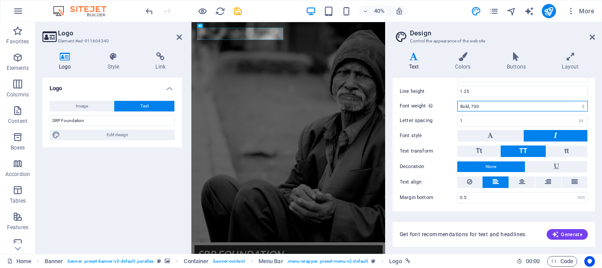
click at [584, 108] on select "Thin, 100 Extra-light, 200 Light, 300 Regular, 400 Medium, 500 Semi-bold, 600 B…" at bounding box center [522, 106] width 131 height 11
click at [457, 101] on select "Thin, 100 Extra-light, 200 Light, 300 Regular, 400 Medium, 500 Semi-bold, 600 B…" at bounding box center [522, 106] width 131 height 11
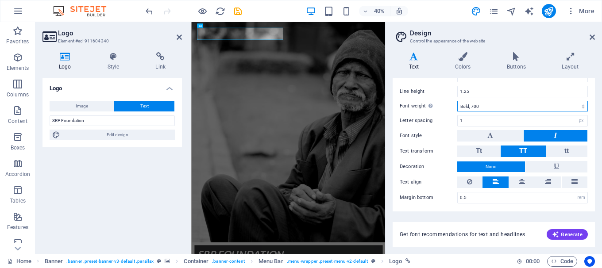
click at [457, 101] on select "Thin, 100 Extra-light, 200 Light, 300 Regular, 400 Medium, 500 Semi-bold, 600 B…" at bounding box center [522, 106] width 131 height 11
select select "500"
click option "Medium, 500" at bounding box center [0, 0] width 0 height 0
click at [594, 39] on icon at bounding box center [592, 37] width 5 height 7
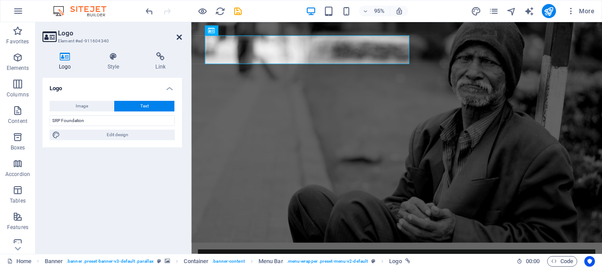
click at [178, 38] on icon at bounding box center [179, 37] width 5 height 7
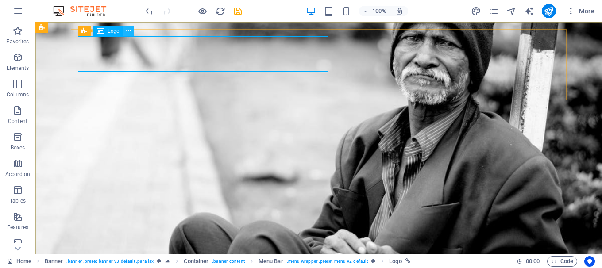
click at [131, 33] on icon at bounding box center [128, 31] width 5 height 9
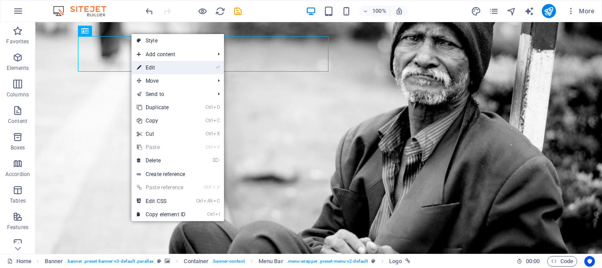
click at [171, 65] on link "⏎ Edit" at bounding box center [161, 67] width 59 height 13
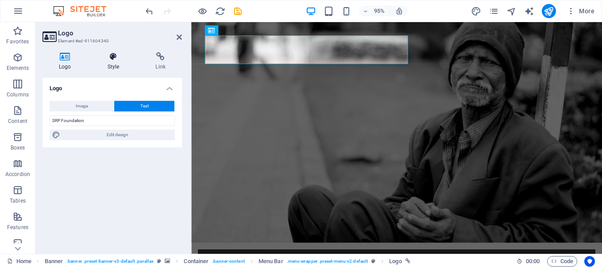
click at [109, 61] on icon at bounding box center [113, 56] width 45 height 9
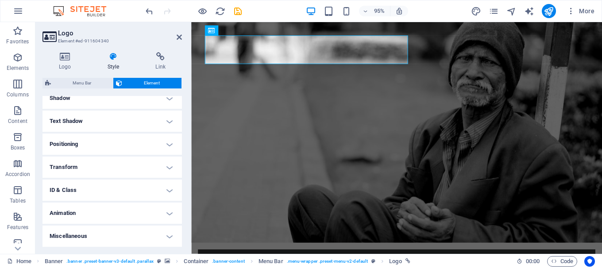
scroll to position [24, 0]
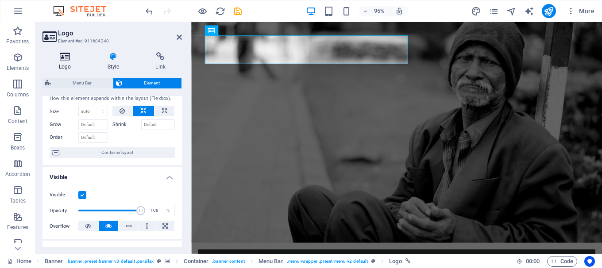
click at [72, 63] on h4 "Logo" at bounding box center [67, 61] width 49 height 19
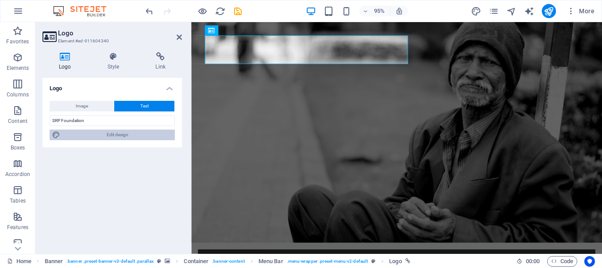
click at [105, 139] on span "Edit design" at bounding box center [117, 135] width 109 height 11
select select "rem"
select select "500"
select select "px"
select select "rem"
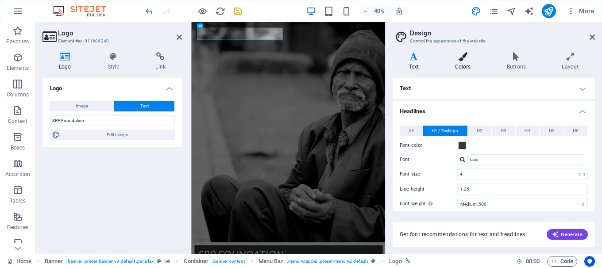
click at [470, 61] on icon at bounding box center [463, 56] width 48 height 9
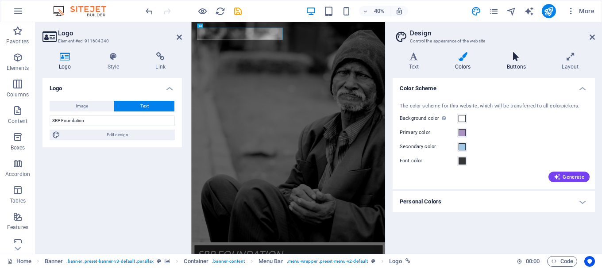
click at [516, 65] on h4 "Buttons" at bounding box center [518, 61] width 55 height 19
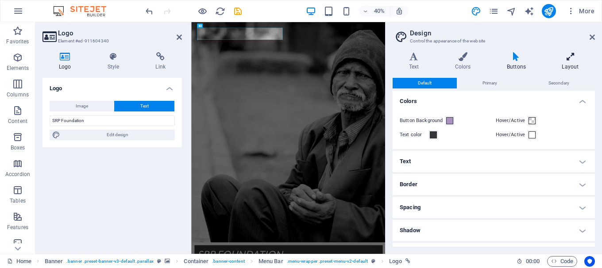
click at [572, 61] on h4 "Layout" at bounding box center [570, 61] width 49 height 19
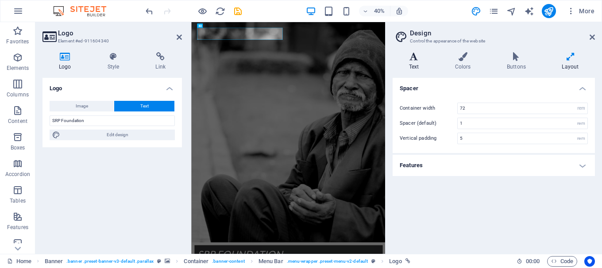
click at [422, 62] on h4 "Text" at bounding box center [416, 61] width 46 height 19
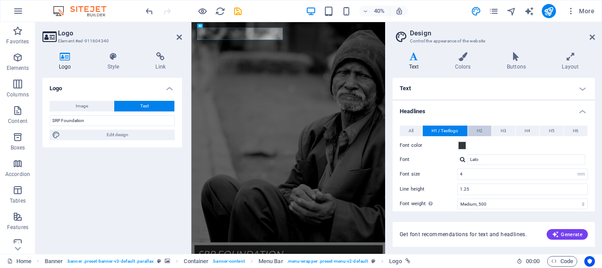
click at [482, 132] on span "H2" at bounding box center [480, 131] width 6 height 11
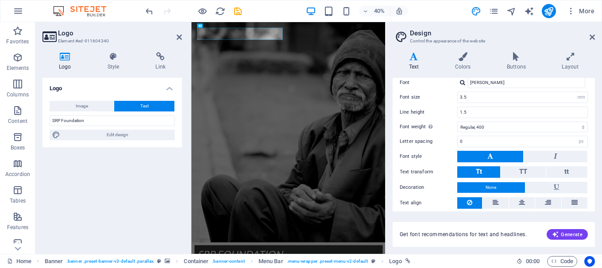
scroll to position [98, 0]
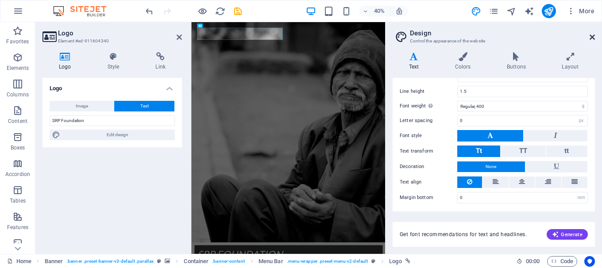
click at [592, 37] on icon at bounding box center [592, 37] width 5 height 7
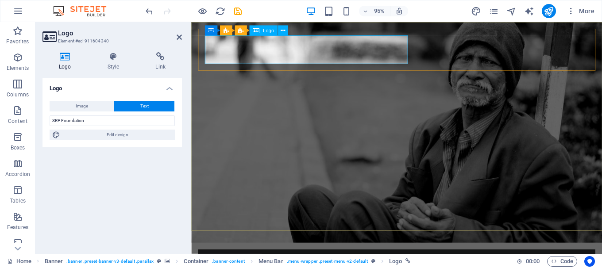
click at [180, 36] on icon at bounding box center [179, 37] width 5 height 7
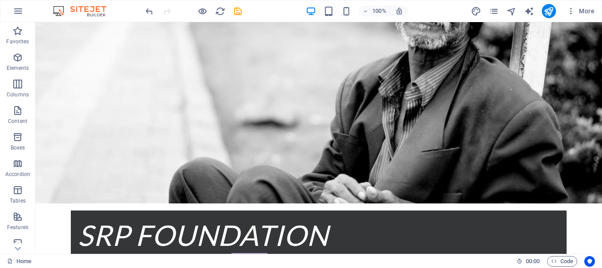
scroll to position [0, 0]
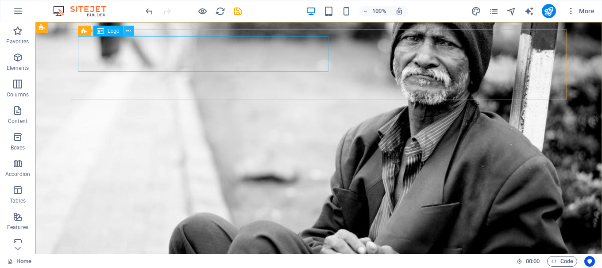
click at [129, 33] on icon at bounding box center [128, 31] width 5 height 9
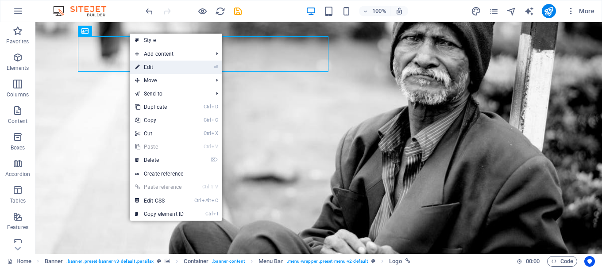
click at [161, 64] on link "⏎ Edit" at bounding box center [159, 67] width 59 height 13
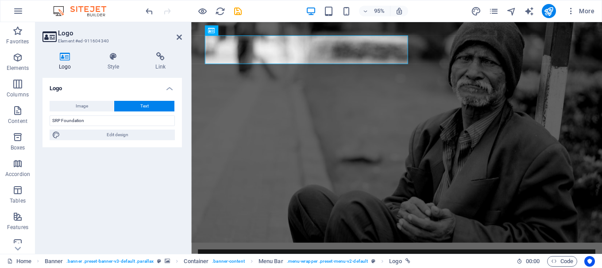
click at [170, 88] on h4 "Logo" at bounding box center [112, 86] width 139 height 16
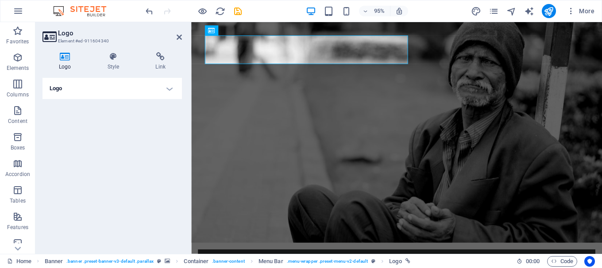
click at [170, 88] on h4 "Logo" at bounding box center [112, 88] width 139 height 21
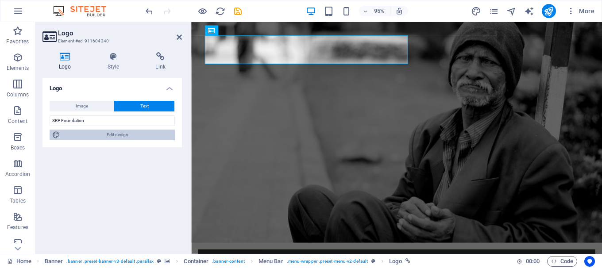
click at [112, 136] on span "Edit design" at bounding box center [117, 135] width 109 height 11
select select "rem"
select select "400"
select select "px"
select select "rem"
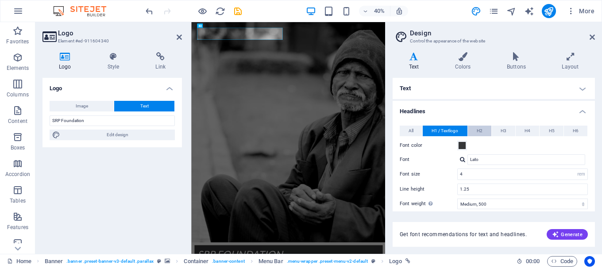
click at [477, 129] on button "H2" at bounding box center [479, 131] width 23 height 11
click at [463, 160] on div at bounding box center [462, 160] width 5 height 6
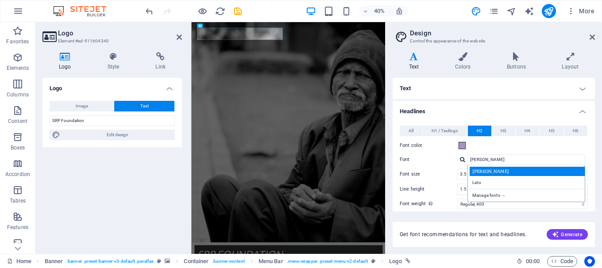
scroll to position [80, 0]
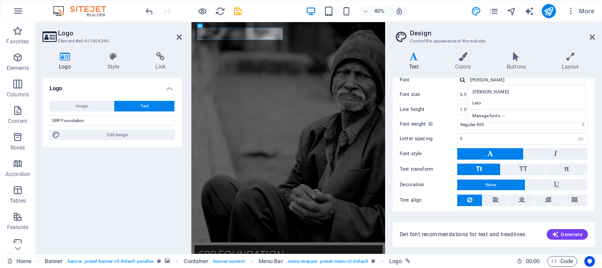
click at [451, 98] on div "Font size 3.5 rem px em %" at bounding box center [494, 95] width 188 height 12
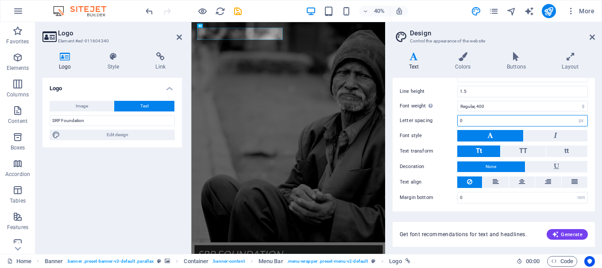
click at [562, 122] on input "0" at bounding box center [523, 121] width 130 height 11
type input "1"
click at [493, 182] on icon at bounding box center [496, 182] width 6 height 11
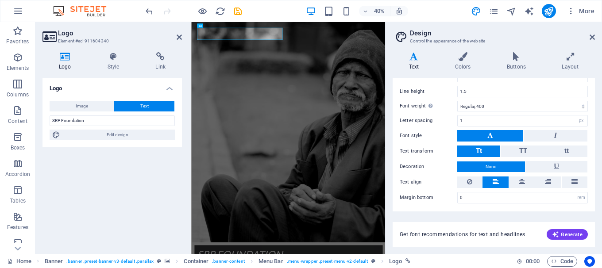
click at [536, 213] on div "Get font recommendations for text and headlines. Generate" at bounding box center [494, 229] width 202 height 35
click at [557, 235] on icon "button" at bounding box center [555, 234] width 7 height 7
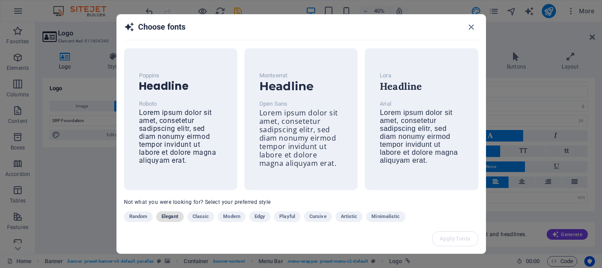
click at [177, 216] on span "Elegant" at bounding box center [170, 217] width 17 height 11
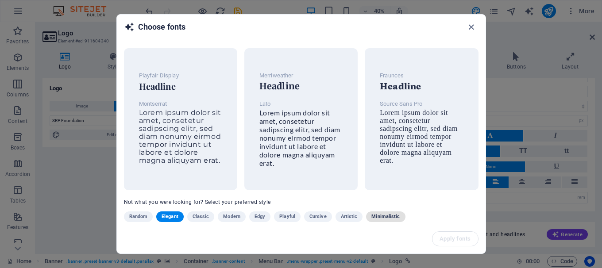
click at [373, 218] on span "Minimalistic" at bounding box center [386, 217] width 28 height 11
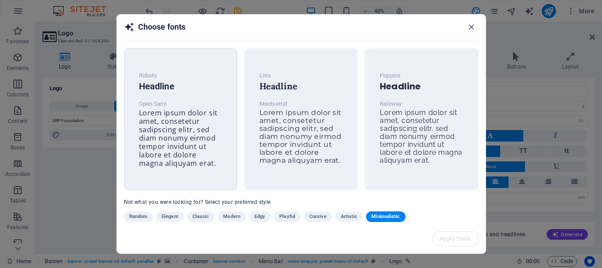
click at [205, 150] on span "Lorem ipsum dolor sit amet, consetetur sadipscing elitr, sed diam nonumy eirmod…" at bounding box center [178, 138] width 79 height 60
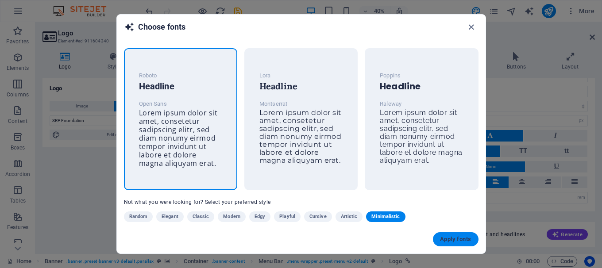
click at [452, 236] on span "Apply fonts" at bounding box center [455, 239] width 31 height 7
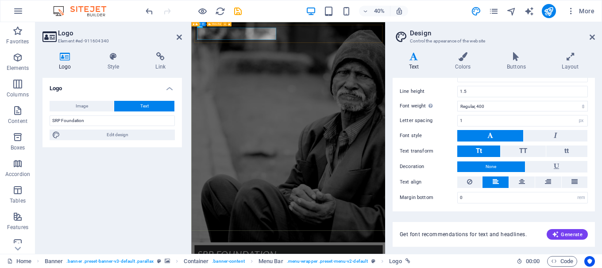
type input "Roboto"
type input "30"
select select "px"
type input "1.3"
select select "600"
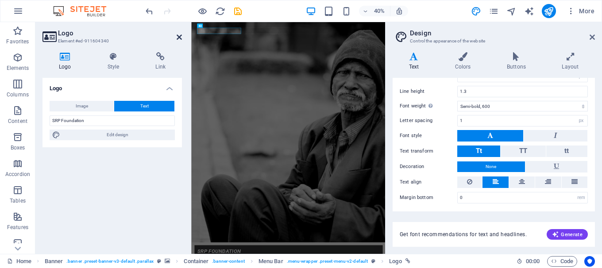
click at [179, 37] on icon at bounding box center [179, 37] width 5 height 7
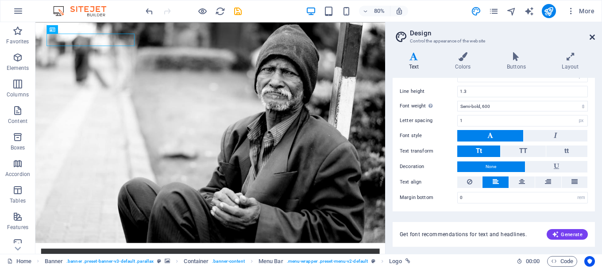
click at [591, 36] on icon at bounding box center [592, 37] width 5 height 7
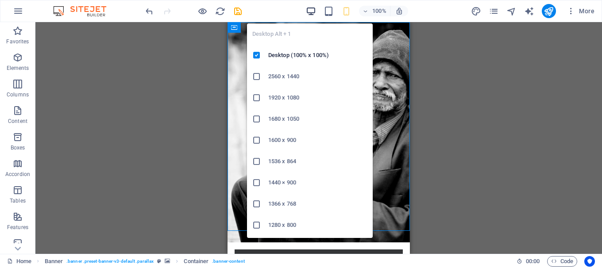
click at [313, 13] on icon "button" at bounding box center [311, 11] width 10 height 10
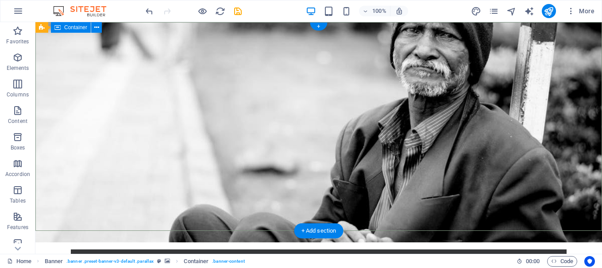
click at [94, 27] on button at bounding box center [96, 27] width 11 height 11
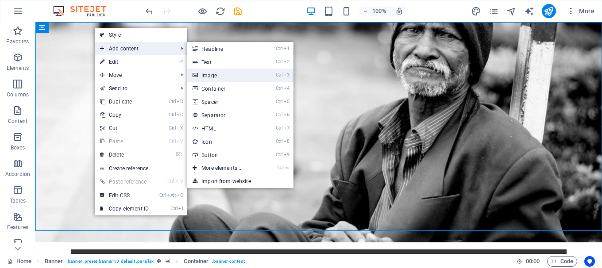
click at [221, 74] on link "Ctrl 3 Image" at bounding box center [223, 75] width 73 height 13
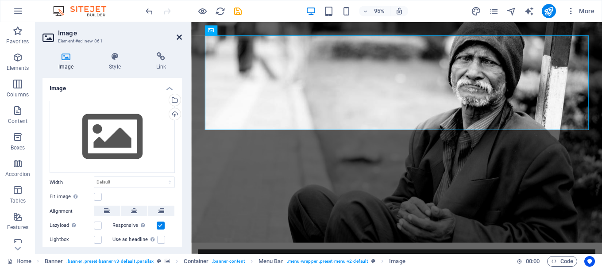
click at [180, 35] on icon at bounding box center [179, 37] width 5 height 7
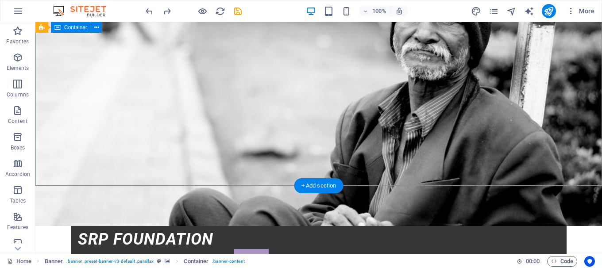
scroll to position [0, 0]
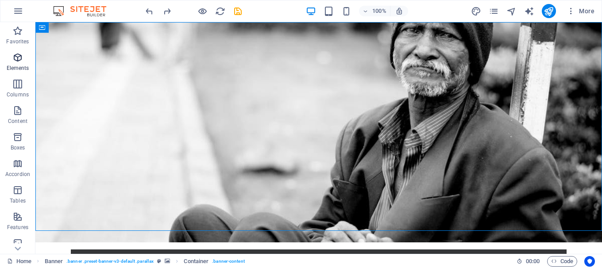
click at [14, 64] on span "Elements" at bounding box center [17, 62] width 35 height 21
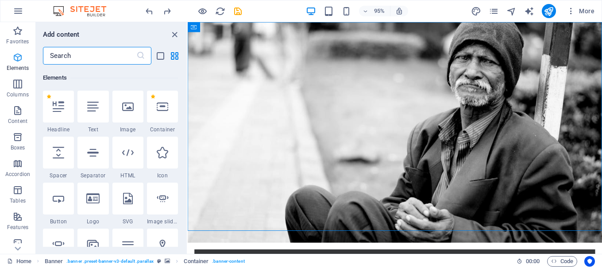
scroll to position [94, 0]
click at [23, 120] on p "Content" at bounding box center [17, 121] width 19 height 7
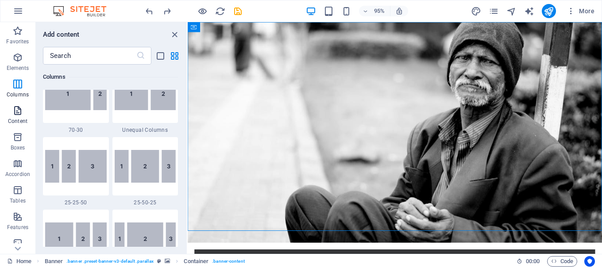
scroll to position [1558, 0]
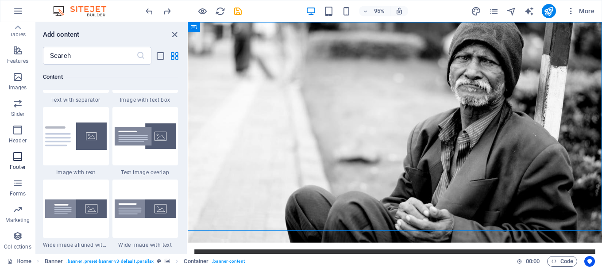
scroll to position [0, 0]
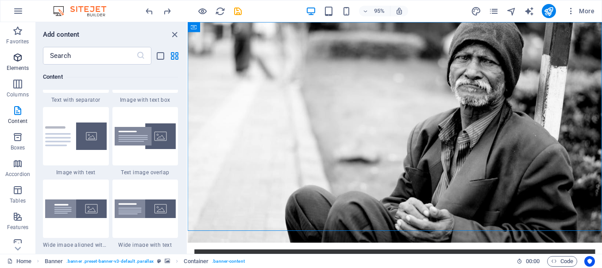
click at [23, 59] on icon "button" at bounding box center [17, 57] width 11 height 11
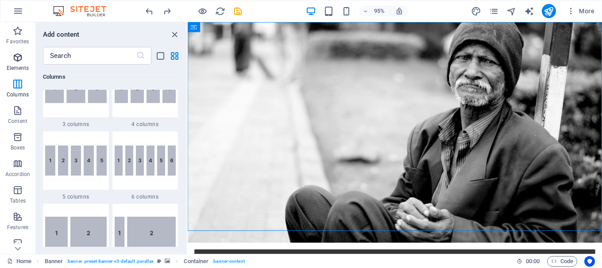
scroll to position [94, 0]
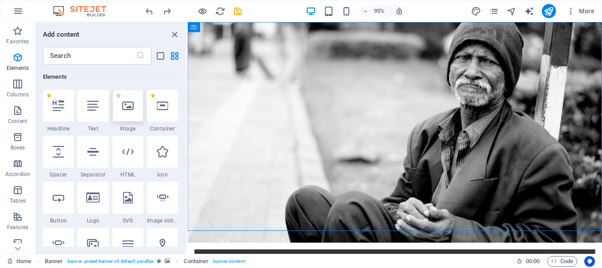
click at [131, 104] on icon at bounding box center [128, 106] width 12 height 12
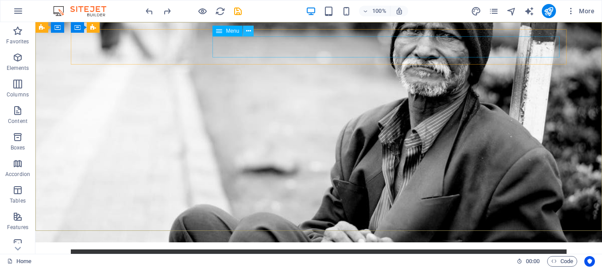
click at [250, 31] on icon at bounding box center [248, 31] width 5 height 9
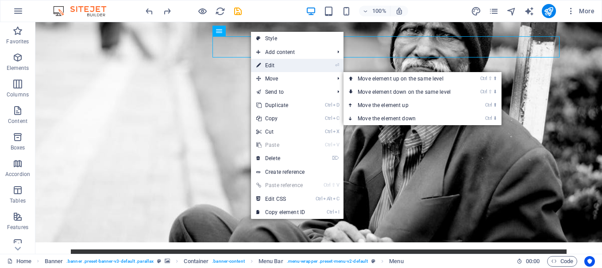
click at [282, 67] on link "⏎ Edit" at bounding box center [280, 65] width 59 height 13
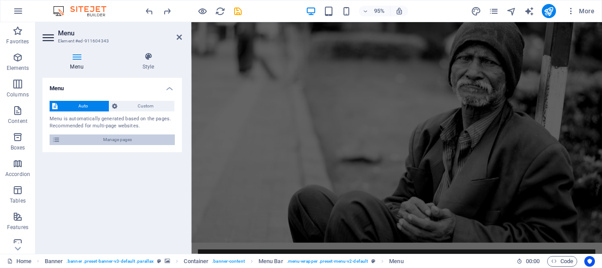
click at [116, 142] on span "Manage pages" at bounding box center [117, 140] width 109 height 11
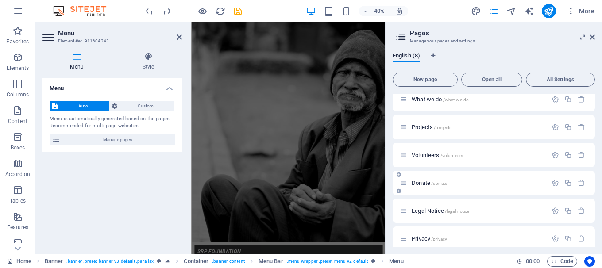
scroll to position [70, 0]
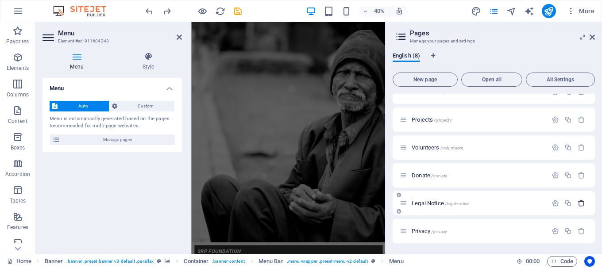
click at [582, 204] on icon "button" at bounding box center [582, 204] width 8 height 8
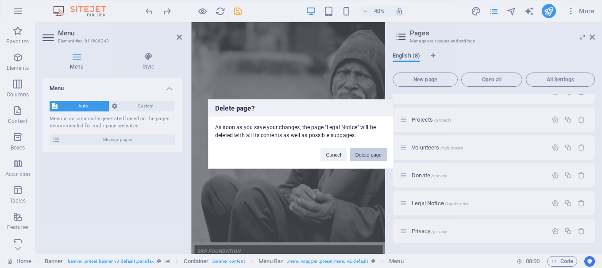
click at [364, 155] on button "Delete page" at bounding box center [368, 154] width 37 height 13
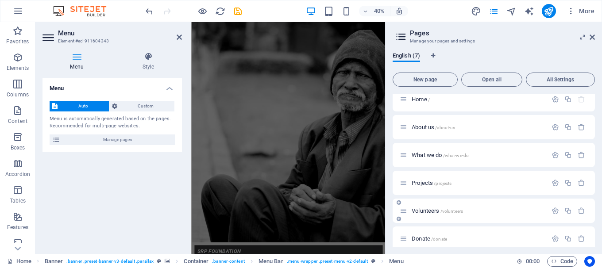
scroll to position [0, 0]
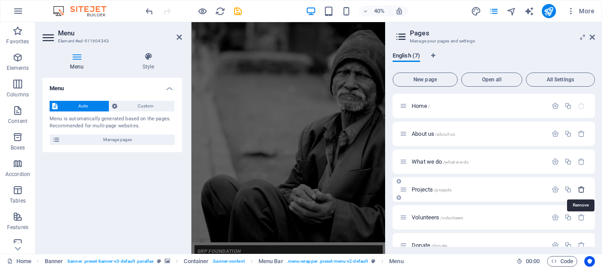
click at [583, 192] on icon "button" at bounding box center [582, 190] width 8 height 8
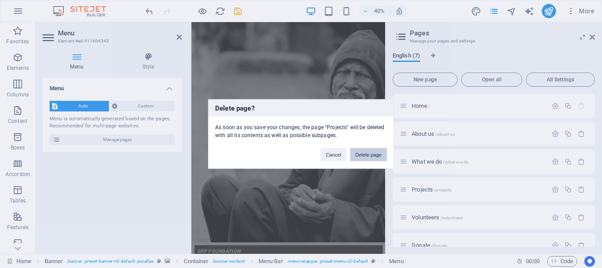
click at [365, 156] on button "Delete page" at bounding box center [368, 154] width 37 height 13
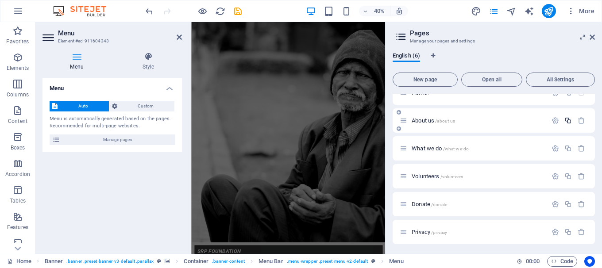
scroll to position [14, 0]
click at [592, 37] on icon at bounding box center [592, 37] width 5 height 7
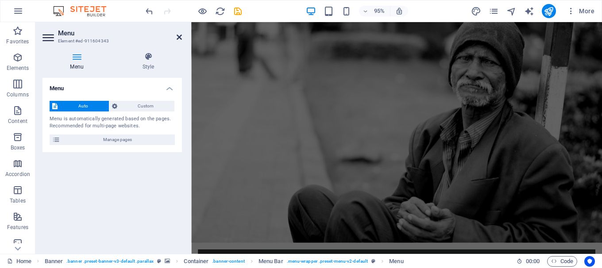
click at [179, 37] on icon at bounding box center [179, 37] width 5 height 7
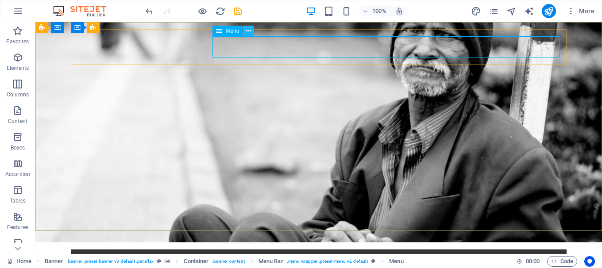
click at [251, 32] on icon at bounding box center [248, 31] width 5 height 9
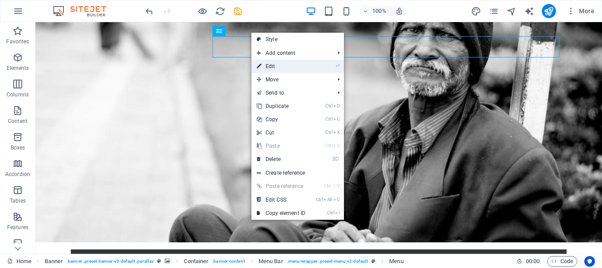
click at [289, 70] on link "⏎ Edit" at bounding box center [281, 66] width 59 height 13
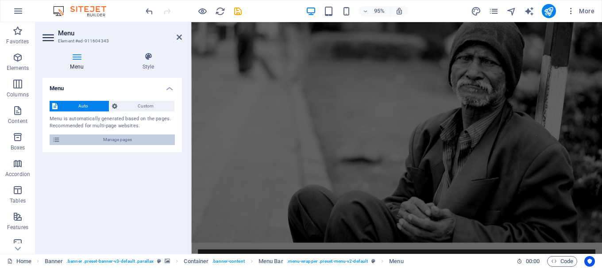
click at [136, 140] on span "Manage pages" at bounding box center [117, 140] width 109 height 11
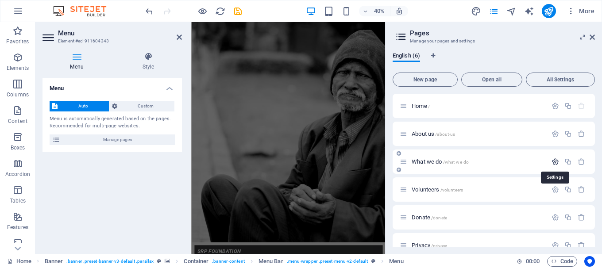
click at [554, 162] on icon "button" at bounding box center [556, 162] width 8 height 8
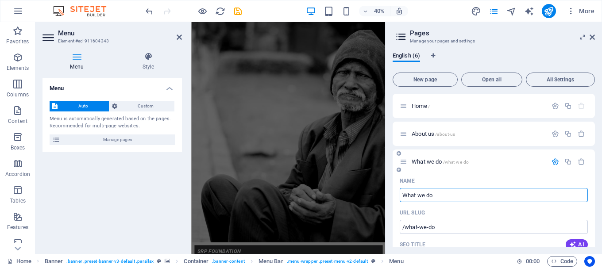
drag, startPoint x: 480, startPoint y: 193, endPoint x: 354, endPoint y: 194, distance: 125.8
click at [400, 193] on input "What we do" at bounding box center [494, 195] width 188 height 14
type input "Well"
type input "/well"
type input "Well"
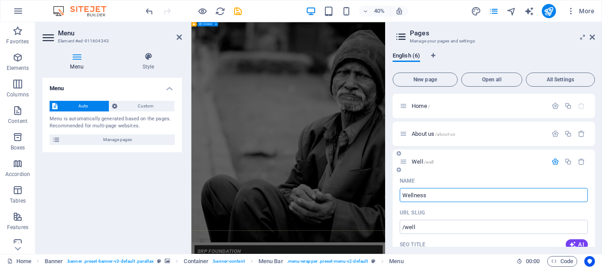
type input "Wellness"
type input "/wellness"
type input "Wellness"
type input "Wellness I"
type input "/wellness-i"
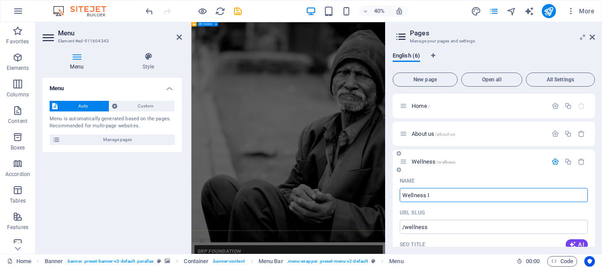
type input "Wellness I"
type input "Wellness"
type input "/wellness"
type input "Wellness"
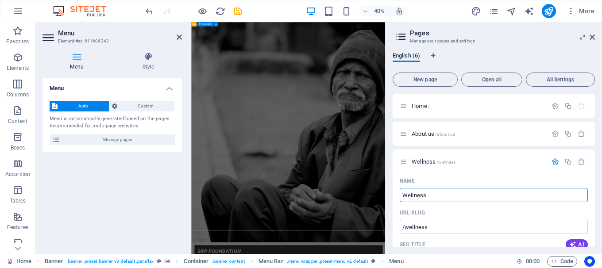
type input "Wellness"
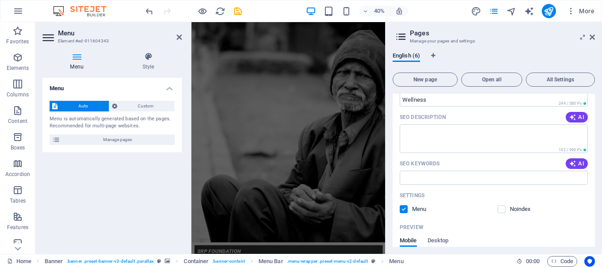
scroll to position [239, 0]
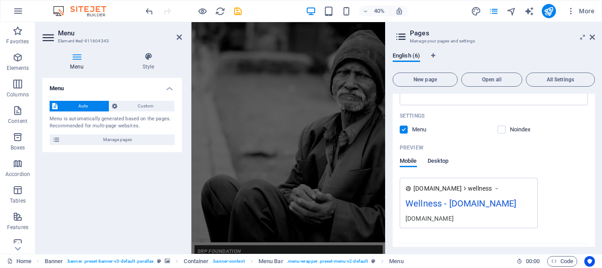
click at [441, 164] on span "Desktop" at bounding box center [438, 162] width 21 height 12
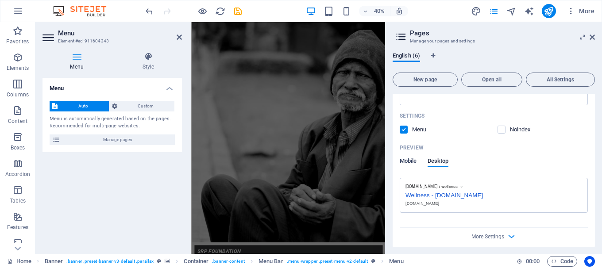
click at [410, 160] on span "Mobile" at bounding box center [408, 162] width 17 height 12
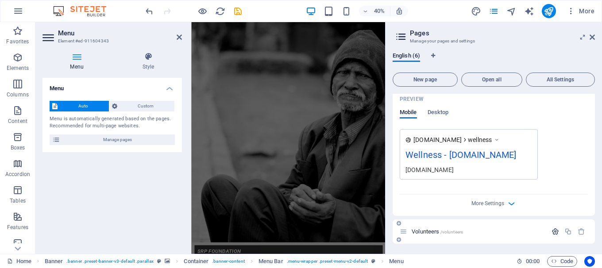
scroll to position [344, 0]
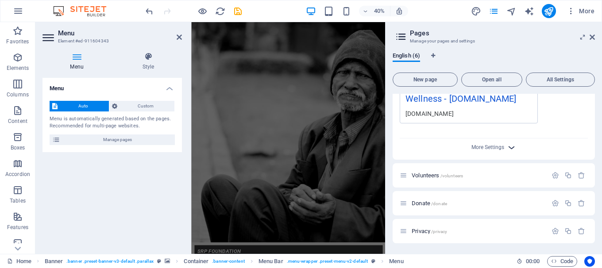
click at [511, 150] on icon "button" at bounding box center [512, 148] width 10 height 10
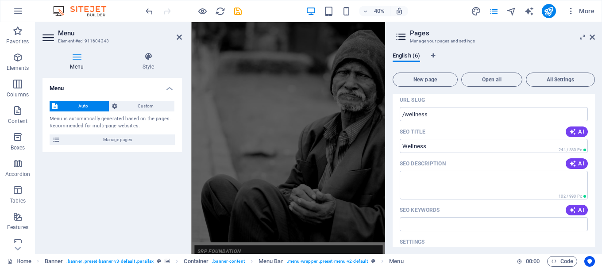
scroll to position [0, 0]
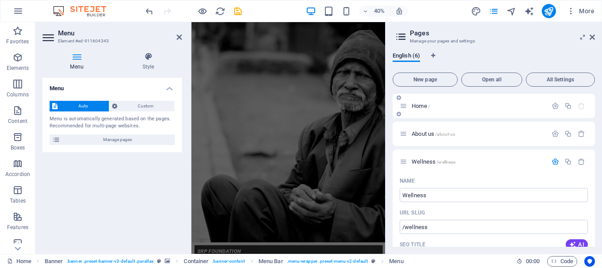
click at [422, 108] on span "Home /" at bounding box center [421, 106] width 18 height 7
click at [558, 107] on icon "button" at bounding box center [556, 106] width 8 height 8
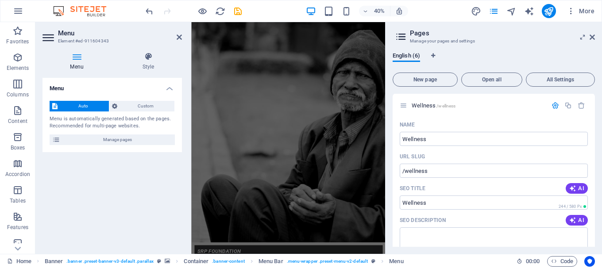
scroll to position [40, 0]
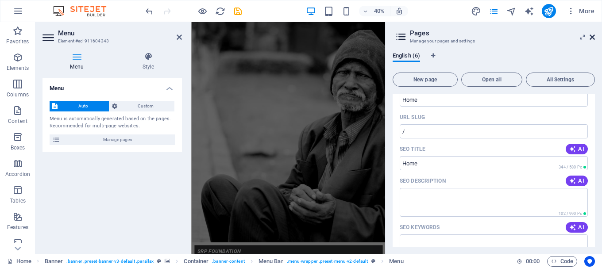
click at [592, 36] on icon at bounding box center [592, 37] width 5 height 7
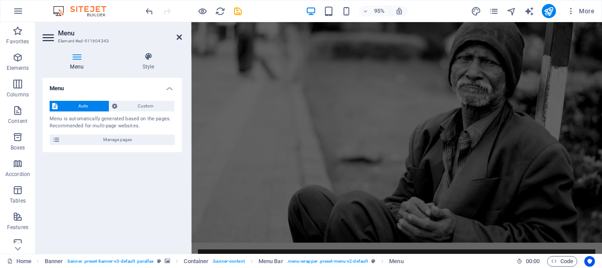
click at [180, 36] on icon at bounding box center [179, 37] width 5 height 7
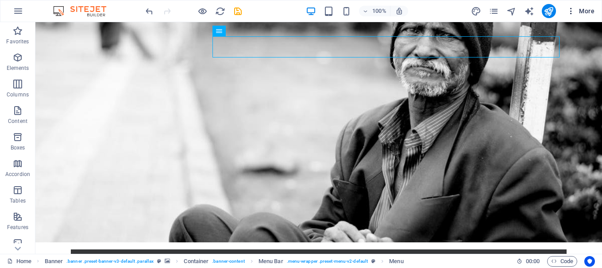
click at [572, 12] on icon "button" at bounding box center [571, 11] width 9 height 9
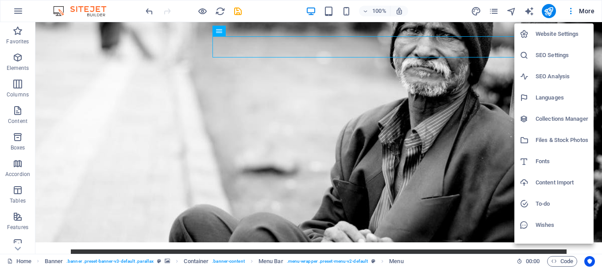
click at [567, 31] on h6 "Website Settings" at bounding box center [562, 34] width 53 height 11
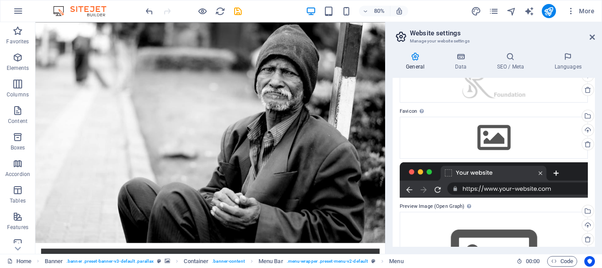
scroll to position [80, 0]
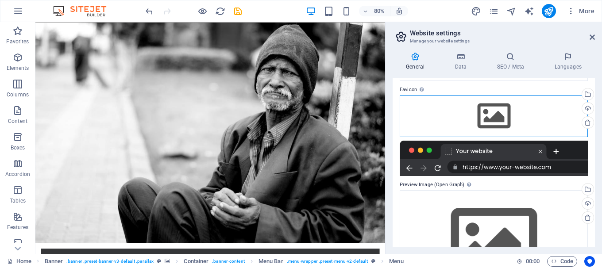
click at [497, 120] on div "Drag files here, click to choose files or select files from Files or our free s…" at bounding box center [494, 116] width 188 height 42
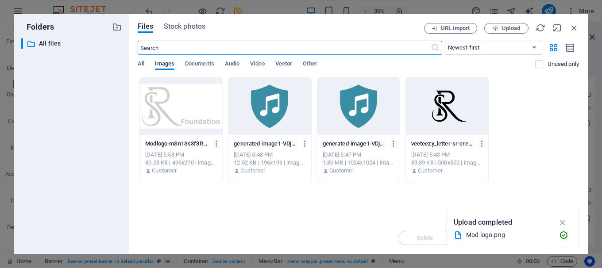
click at [260, 108] on div at bounding box center [269, 106] width 82 height 58
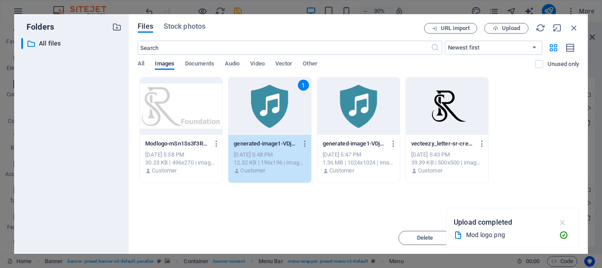
click at [565, 222] on icon "button" at bounding box center [563, 223] width 10 height 10
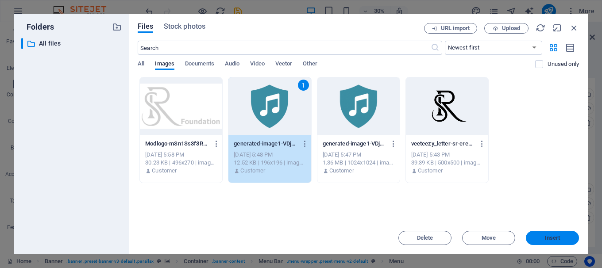
click at [553, 237] on span "Insert" at bounding box center [552, 238] width 15 height 5
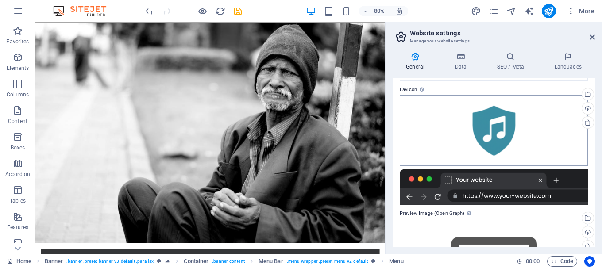
scroll to position [0, 0]
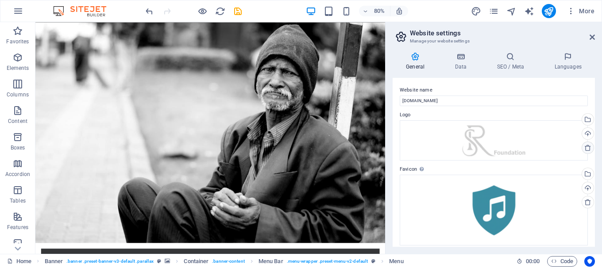
click at [589, 148] on icon at bounding box center [588, 147] width 7 height 7
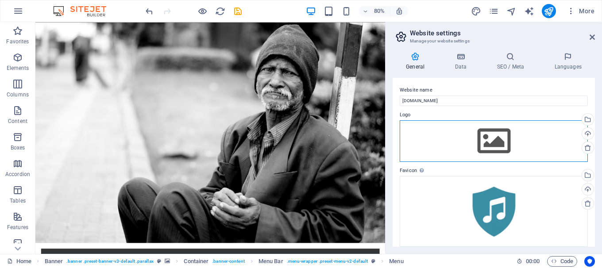
click at [494, 148] on div "Drag files here, click to choose files or select files from Files or our free s…" at bounding box center [494, 141] width 188 height 42
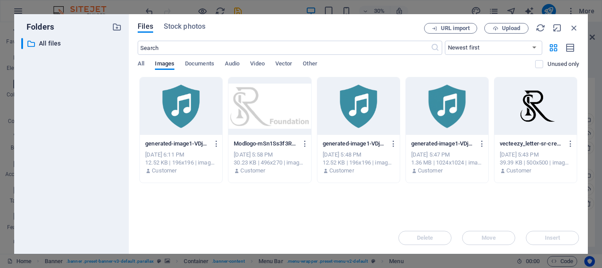
click at [541, 114] on div at bounding box center [536, 106] width 82 height 58
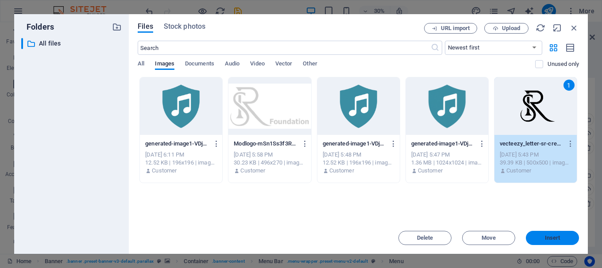
click at [555, 236] on span "Insert" at bounding box center [552, 238] width 15 height 5
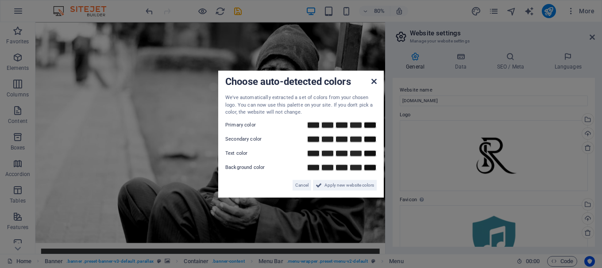
click at [374, 81] on icon at bounding box center [374, 81] width 5 height 7
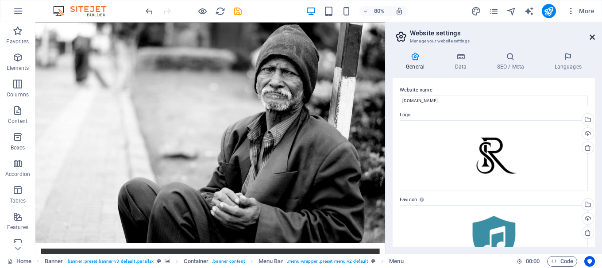
click at [592, 36] on icon at bounding box center [592, 37] width 5 height 7
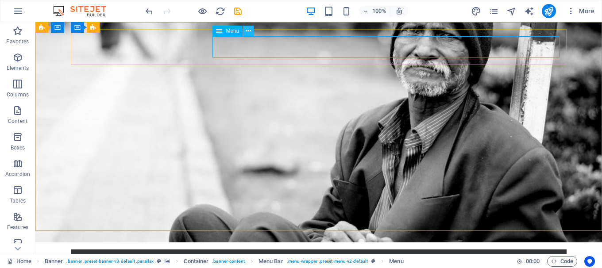
click at [249, 31] on icon at bounding box center [248, 31] width 5 height 9
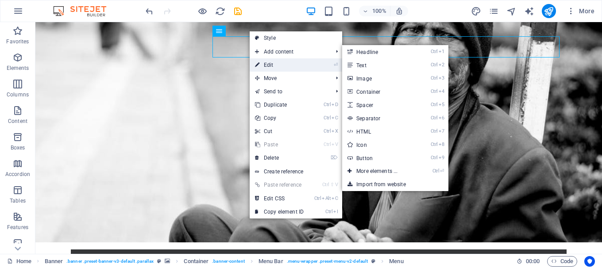
click at [286, 64] on link "⏎ Edit" at bounding box center [279, 64] width 59 height 13
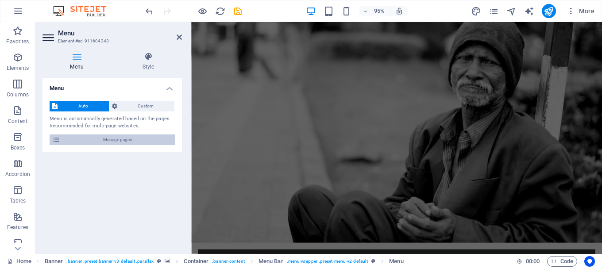
click at [125, 141] on span "Manage pages" at bounding box center [117, 140] width 109 height 11
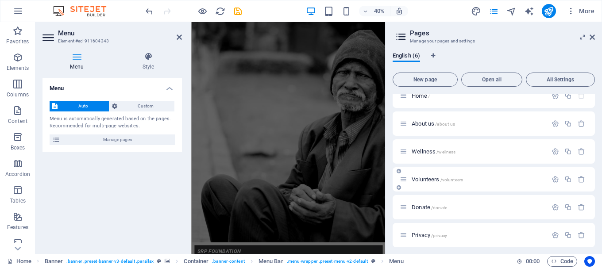
scroll to position [14, 0]
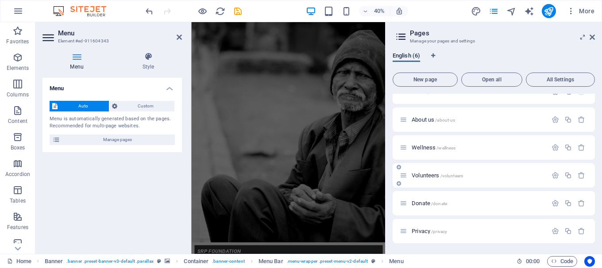
click at [438, 176] on span "Volunteers /volunteers" at bounding box center [437, 175] width 51 height 7
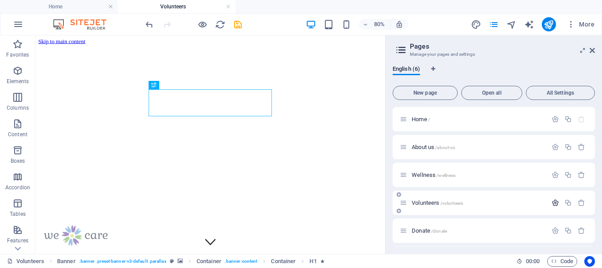
scroll to position [0, 0]
click at [555, 175] on icon "button" at bounding box center [556, 175] width 8 height 8
click at [557, 176] on icon "button" at bounding box center [556, 175] width 8 height 8
click at [556, 203] on icon "button" at bounding box center [556, 203] width 8 height 8
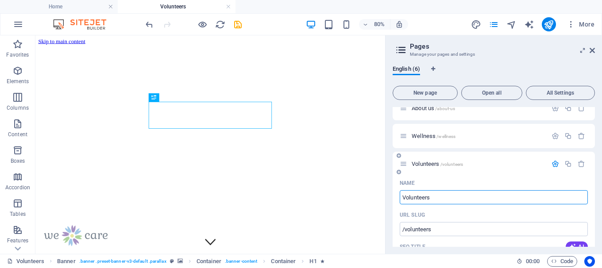
scroll to position [40, 0]
drag, startPoint x: 462, startPoint y: 194, endPoint x: 384, endPoint y: 195, distance: 77.9
click at [400, 194] on input "Volunteers" at bounding box center [494, 197] width 188 height 14
type input "Volunteer"
type input "/volunteer"
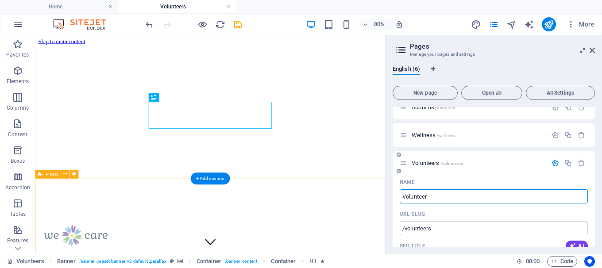
type input "Volunteer"
type input "Volunteer with us"
type input "/volunteer-with-us"
type input "Volunteer with us"
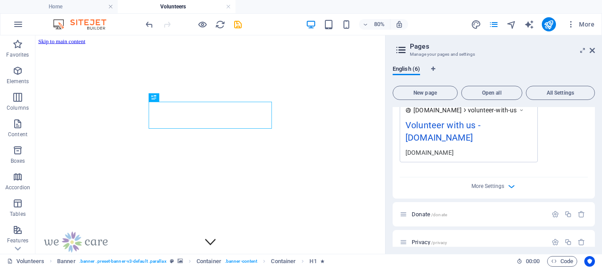
scroll to position [370, 0]
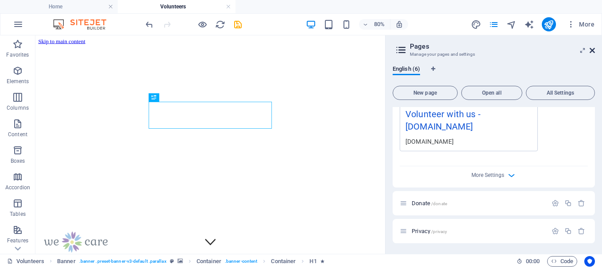
click at [594, 50] on icon at bounding box center [592, 50] width 5 height 7
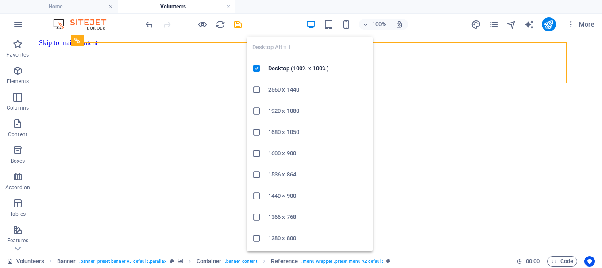
click at [314, 27] on icon "button" at bounding box center [311, 24] width 10 height 10
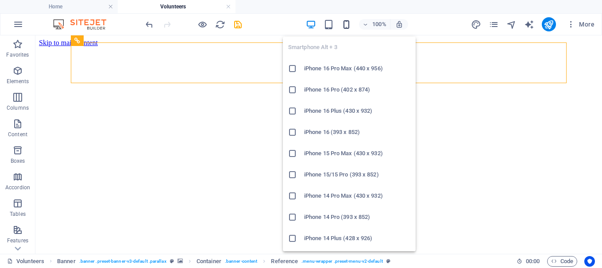
click at [346, 24] on icon "button" at bounding box center [346, 24] width 10 height 10
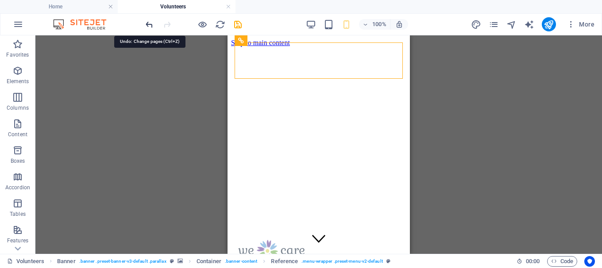
click at [149, 25] on icon "undo" at bounding box center [149, 24] width 10 height 10
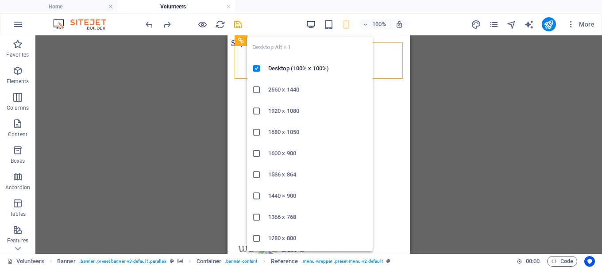
click at [313, 25] on icon "button" at bounding box center [311, 24] width 10 height 10
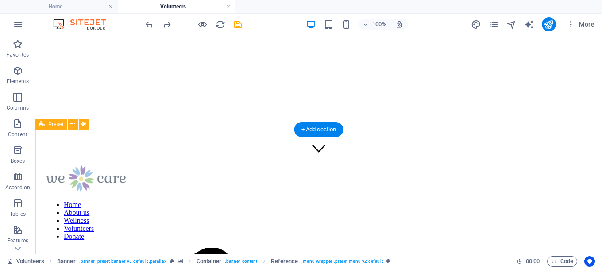
scroll to position [0, 0]
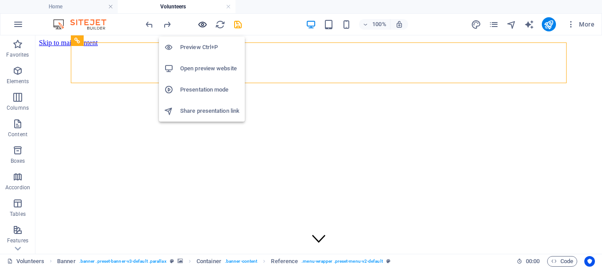
click at [201, 25] on icon "button" at bounding box center [202, 24] width 10 height 10
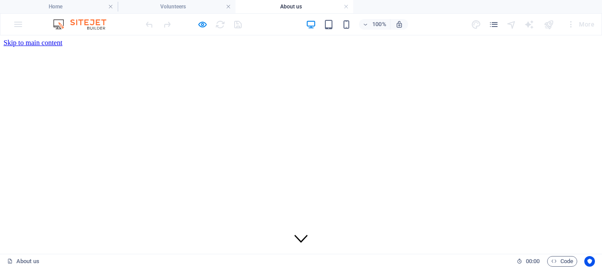
click at [124, 256] on div at bounding box center [301, 270] width 581 height 28
click at [301, 9] on h4 "About us" at bounding box center [295, 7] width 118 height 10
click at [346, 8] on link at bounding box center [346, 7] width 5 height 8
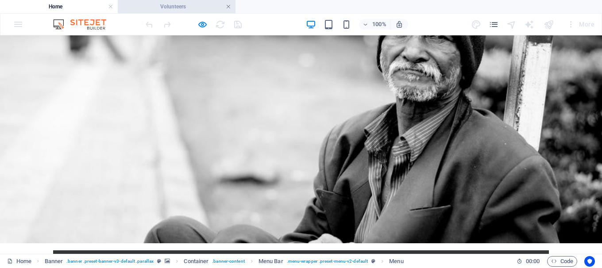
click at [228, 8] on link at bounding box center [228, 7] width 5 height 8
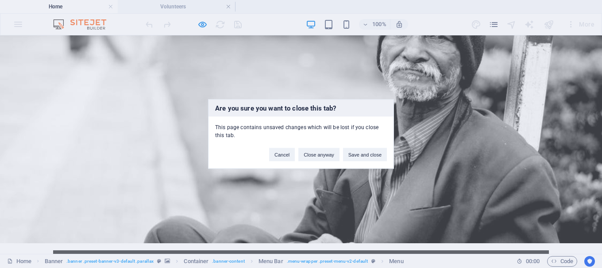
click at [190, 2] on div "Are you sure you want to close this tab? This page contains unsaved changes whi…" at bounding box center [301, 134] width 602 height 268
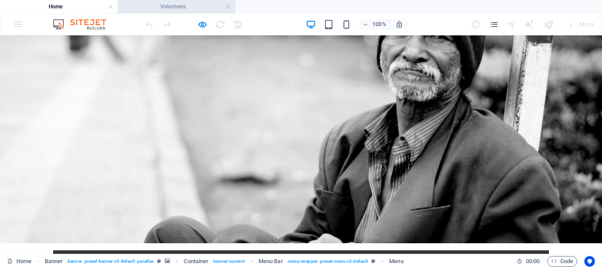
click at [185, 4] on h4 "Volunteers" at bounding box center [177, 7] width 118 height 10
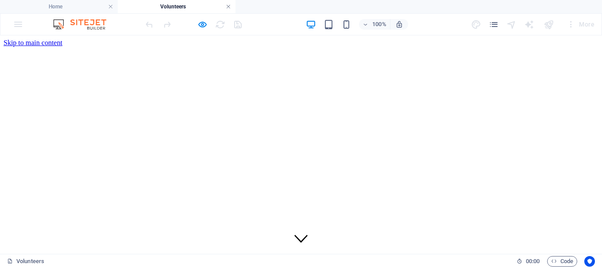
click at [229, 6] on link at bounding box center [228, 7] width 5 height 8
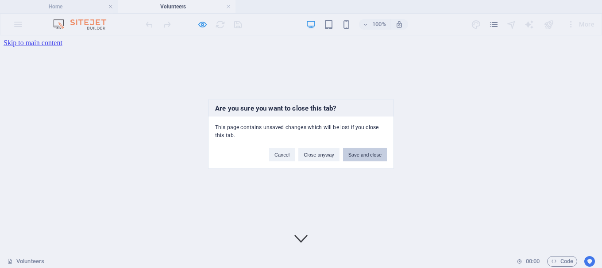
click at [369, 154] on button "Save and close" at bounding box center [365, 154] width 44 height 13
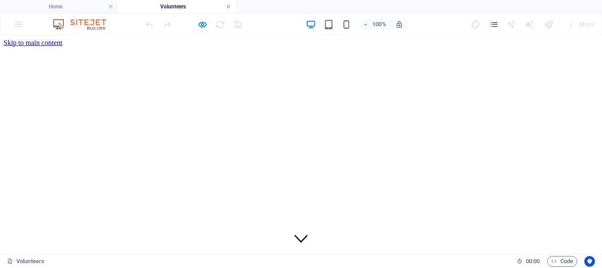
click at [228, 7] on link at bounding box center [228, 7] width 5 height 8
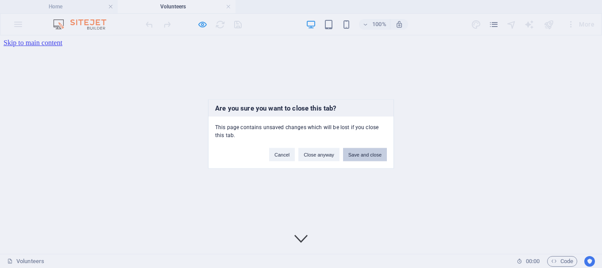
click at [357, 153] on button "Save and close" at bounding box center [365, 154] width 44 height 13
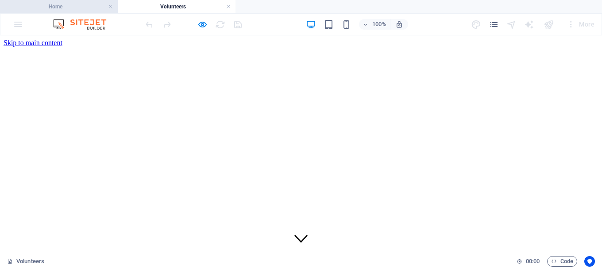
click at [66, 1] on li "Home" at bounding box center [59, 6] width 118 height 13
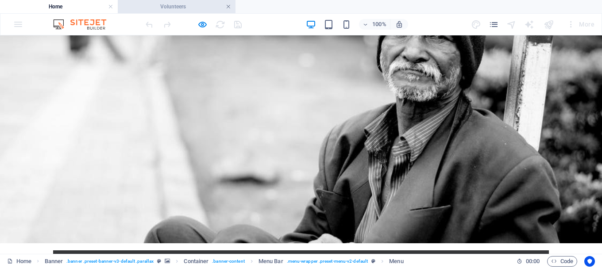
click at [227, 10] on link at bounding box center [228, 7] width 5 height 8
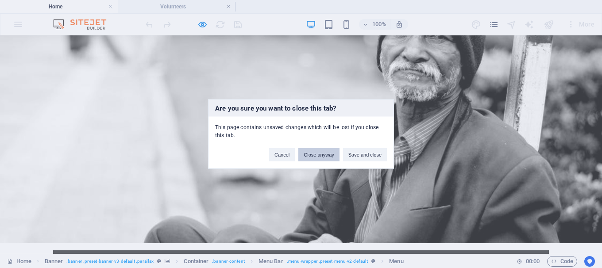
click at [317, 156] on button "Close anyway" at bounding box center [318, 154] width 41 height 13
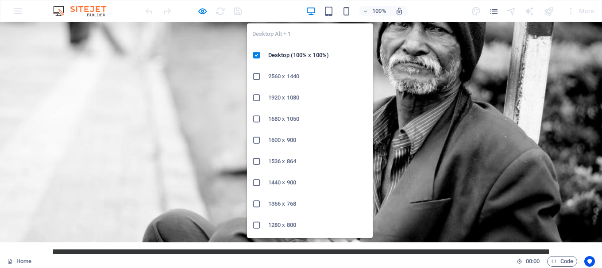
click at [310, 14] on icon "button" at bounding box center [311, 11] width 10 height 10
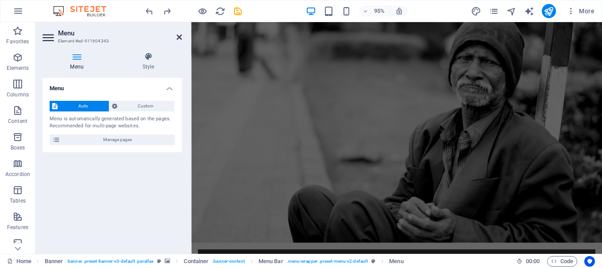
click at [178, 39] on icon at bounding box center [179, 37] width 5 height 7
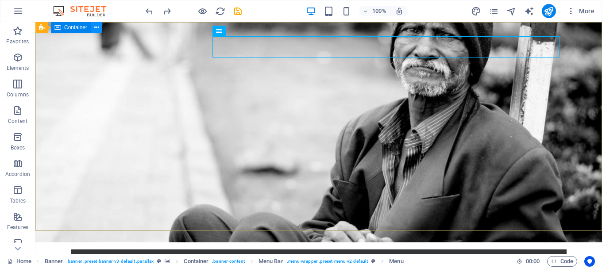
click at [98, 26] on icon at bounding box center [96, 27] width 5 height 9
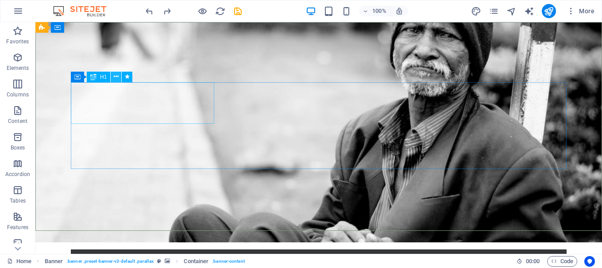
click at [117, 77] on icon at bounding box center [116, 76] width 5 height 9
click at [116, 77] on icon at bounding box center [116, 76] width 5 height 9
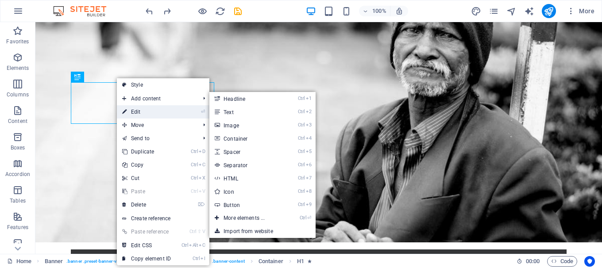
click at [141, 110] on link "⏎ Edit" at bounding box center [146, 111] width 59 height 13
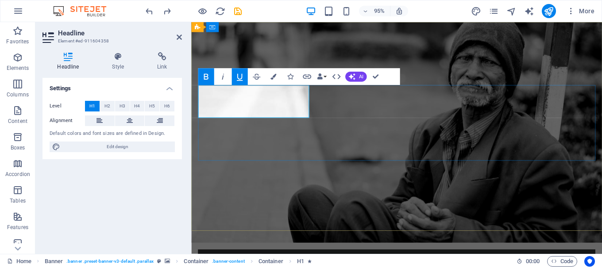
drag, startPoint x: 263, startPoint y: 97, endPoint x: 292, endPoint y: 115, distance: 34.4
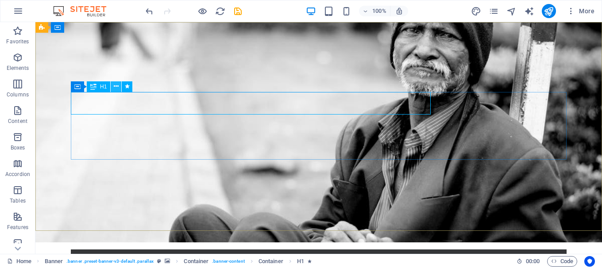
click at [115, 86] on icon at bounding box center [116, 86] width 5 height 9
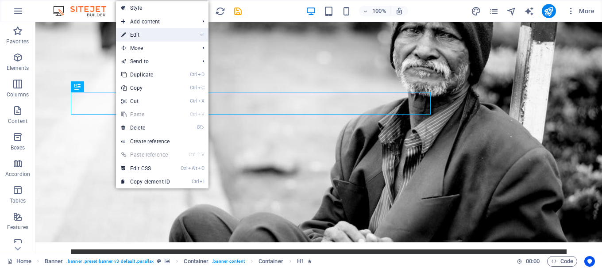
click at [143, 36] on link "⏎ Edit" at bounding box center [145, 34] width 59 height 13
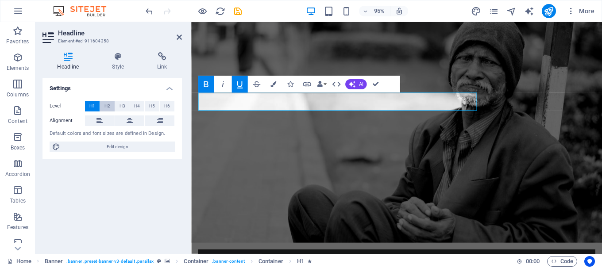
click at [110, 105] on span "H2" at bounding box center [108, 106] width 6 height 11
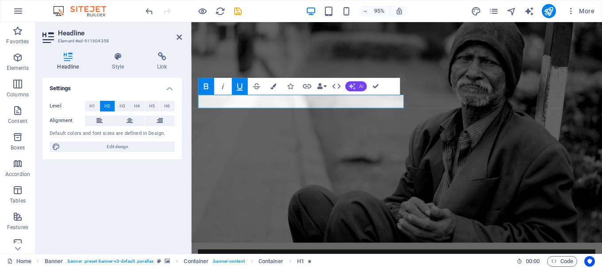
click at [356, 88] on button "AI" at bounding box center [355, 86] width 21 height 10
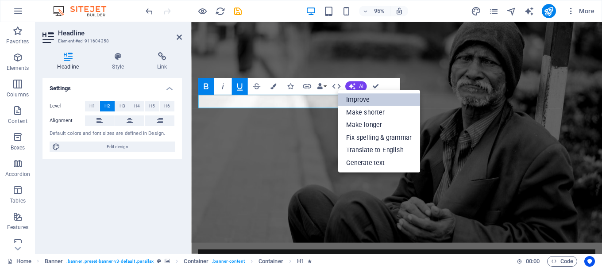
click at [361, 104] on link "Improve" at bounding box center [379, 100] width 82 height 13
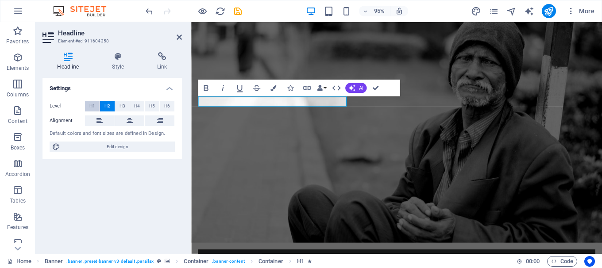
click at [93, 105] on span "H1" at bounding box center [92, 106] width 6 height 11
click at [112, 105] on button "H2" at bounding box center [107, 106] width 15 height 11
click at [209, 87] on icon "button" at bounding box center [206, 88] width 10 height 10
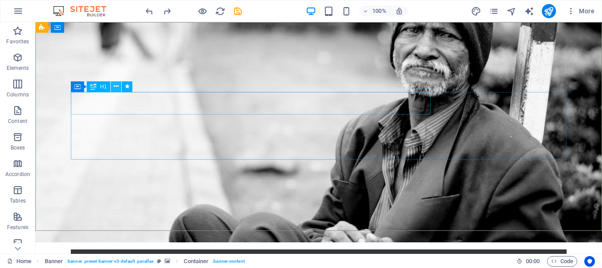
click at [115, 86] on icon at bounding box center [116, 86] width 5 height 9
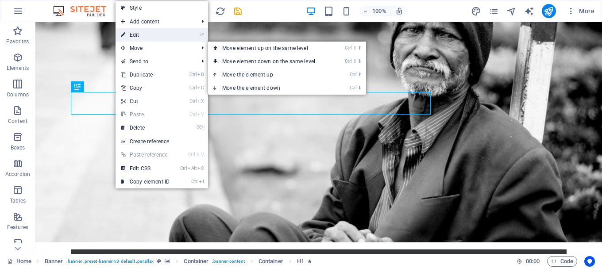
click at [153, 36] on link "⏎ Edit" at bounding box center [145, 34] width 59 height 13
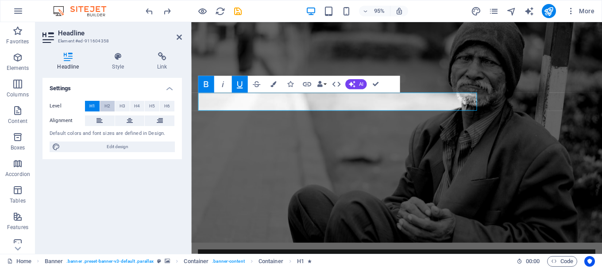
click at [108, 107] on span "H2" at bounding box center [108, 106] width 6 height 11
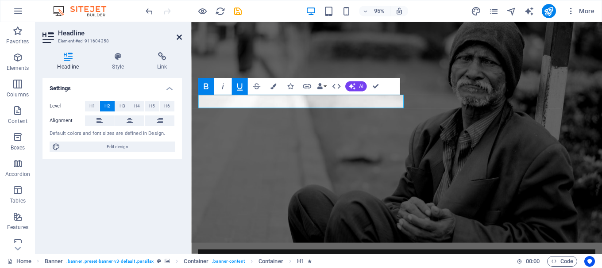
click at [179, 38] on icon at bounding box center [179, 37] width 5 height 7
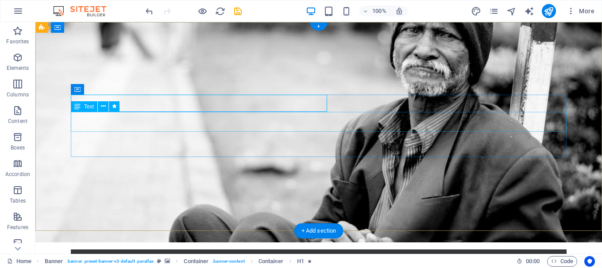
click at [104, 107] on icon at bounding box center [103, 106] width 5 height 9
click at [102, 106] on icon at bounding box center [103, 106] width 5 height 9
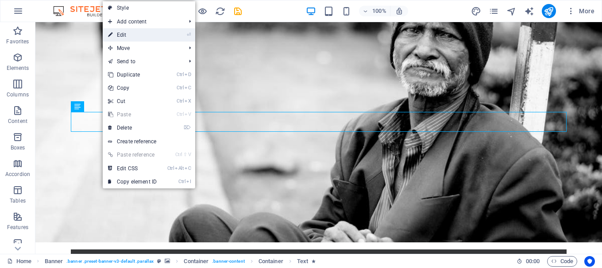
click at [131, 37] on link "⏎ Edit" at bounding box center [132, 34] width 59 height 13
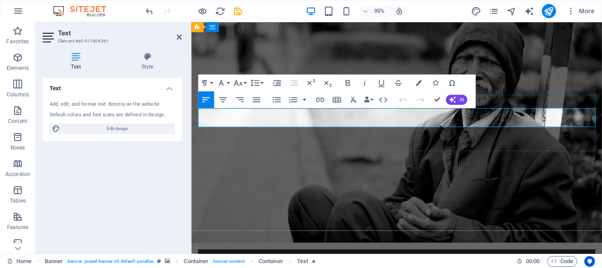
drag, startPoint x: 356, startPoint y: 123, endPoint x: 408, endPoint y: 125, distance: 51.9
drag, startPoint x: 369, startPoint y: 123, endPoint x: 171, endPoint y: 118, distance: 198.0
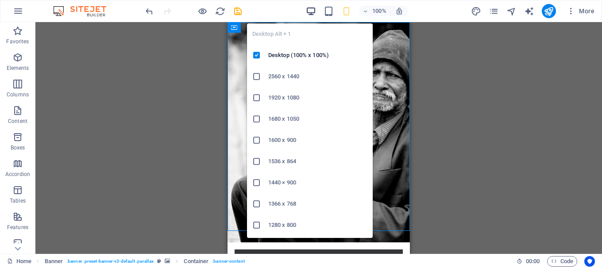
click at [312, 12] on icon "button" at bounding box center [311, 11] width 10 height 10
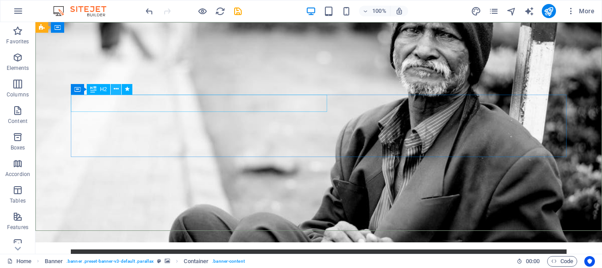
click at [117, 92] on icon at bounding box center [116, 89] width 5 height 9
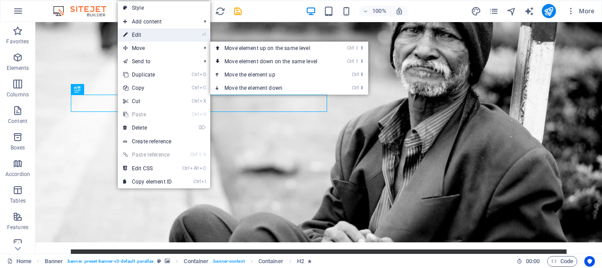
click at [146, 37] on link "⏎ Edit" at bounding box center [147, 34] width 59 height 13
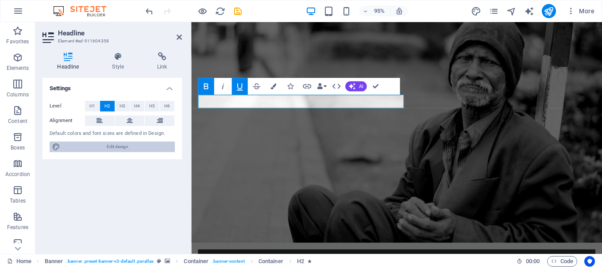
click at [121, 149] on span "Edit design" at bounding box center [117, 147] width 109 height 11
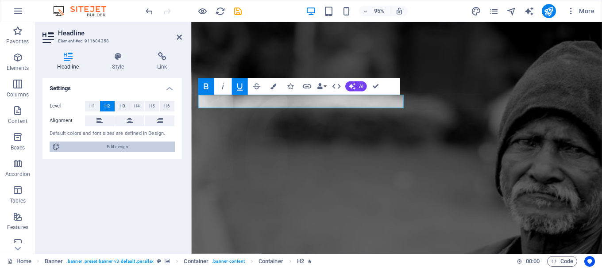
select select "px"
select select "600"
select select "px"
select select "rem"
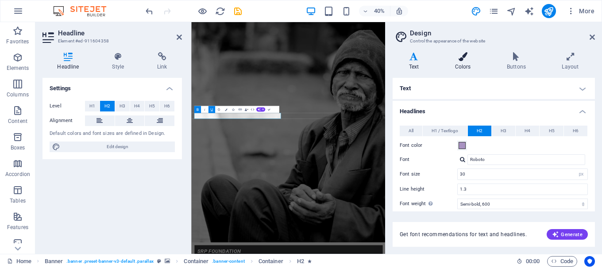
click at [465, 67] on h4 "Colors" at bounding box center [465, 61] width 52 height 19
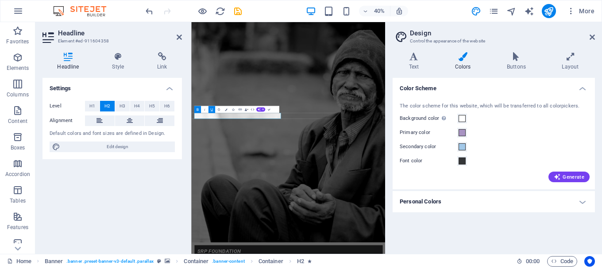
click at [584, 202] on h4 "Personal Colors" at bounding box center [494, 201] width 202 height 21
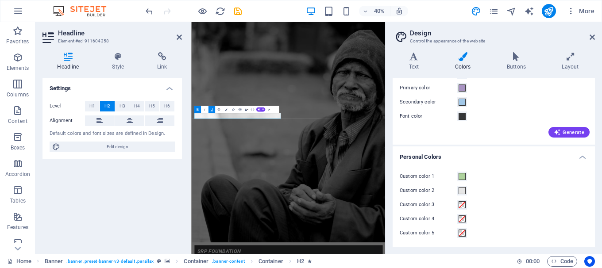
scroll to position [45, 0]
click at [464, 176] on span at bounding box center [462, 176] width 7 height 7
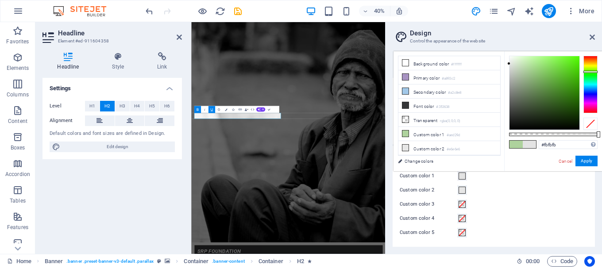
type input "#fcfcfc"
drag, startPoint x: 526, startPoint y: 68, endPoint x: 508, endPoint y: 57, distance: 20.8
click at [508, 57] on div at bounding box center [508, 56] width 3 height 3
click at [589, 156] on button "Apply" at bounding box center [587, 161] width 22 height 11
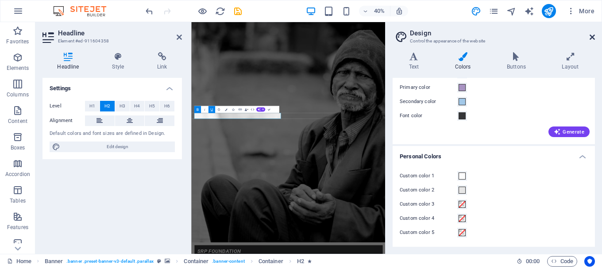
click at [592, 34] on icon at bounding box center [592, 37] width 5 height 7
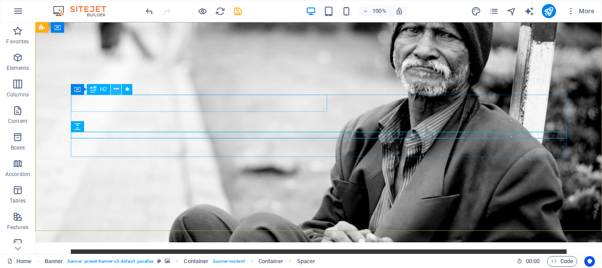
click at [115, 88] on icon at bounding box center [116, 89] width 5 height 9
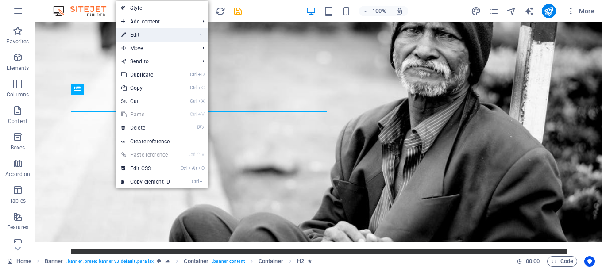
click at [146, 37] on link "⏎ Edit" at bounding box center [145, 34] width 59 height 13
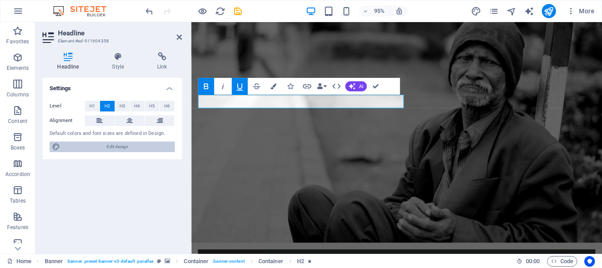
click at [117, 150] on span "Edit design" at bounding box center [117, 147] width 109 height 11
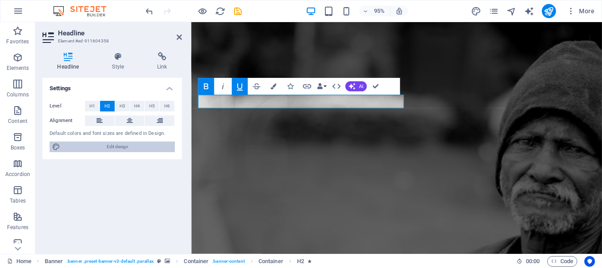
select select "px"
select select "600"
select select "px"
select select "rem"
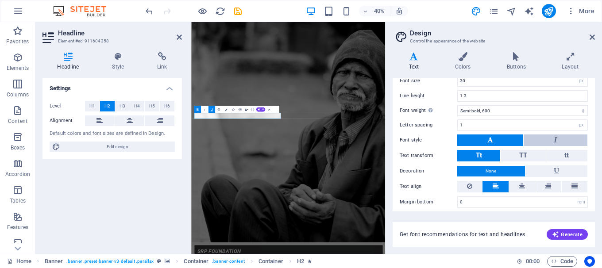
scroll to position [98, 0]
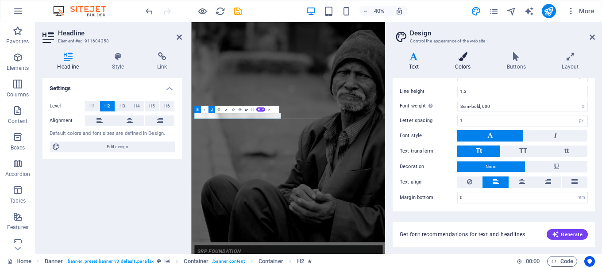
click at [464, 59] on icon at bounding box center [463, 56] width 48 height 9
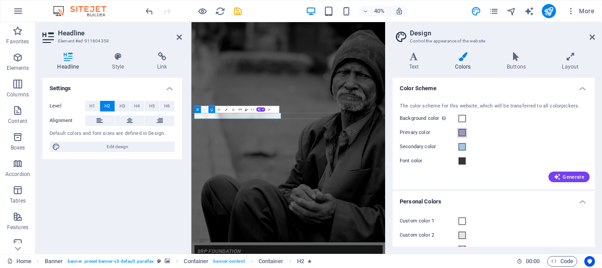
click at [464, 134] on span at bounding box center [462, 132] width 7 height 7
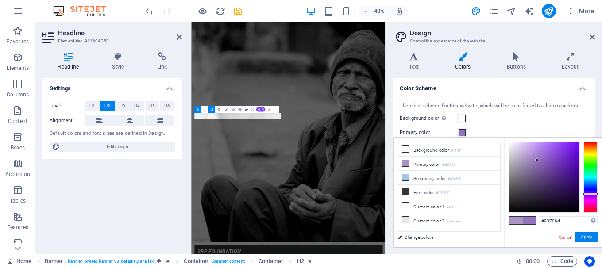
type input "#926fbd"
drag, startPoint x: 526, startPoint y: 157, endPoint x: 538, endPoint y: 160, distance: 12.8
click at [538, 160] on div at bounding box center [537, 160] width 3 height 3
click at [592, 237] on button "Apply" at bounding box center [587, 237] width 22 height 11
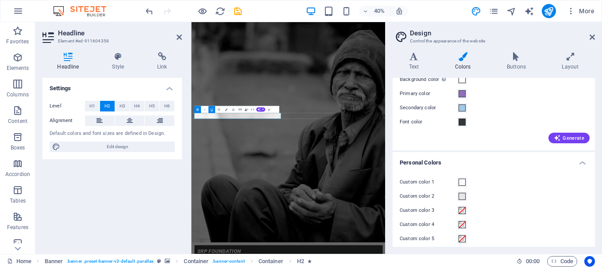
scroll to position [45, 0]
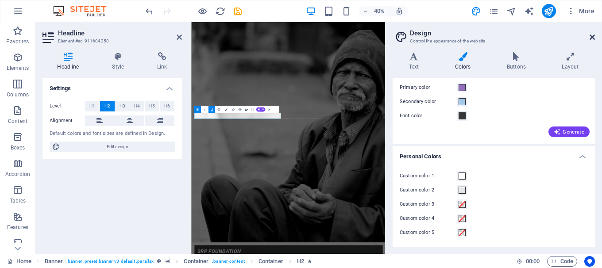
click at [592, 38] on icon at bounding box center [592, 37] width 5 height 7
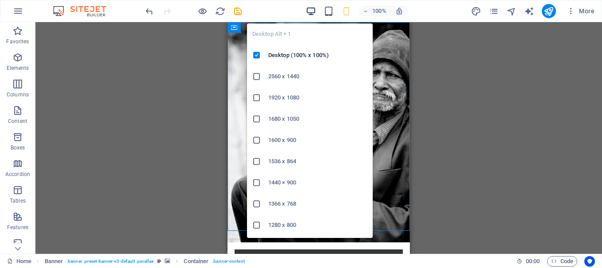
click at [315, 10] on icon "button" at bounding box center [311, 11] width 10 height 10
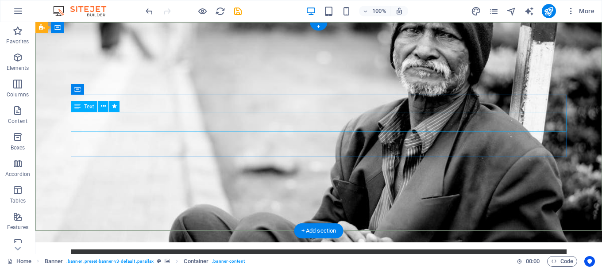
click at [103, 110] on icon at bounding box center [103, 106] width 5 height 9
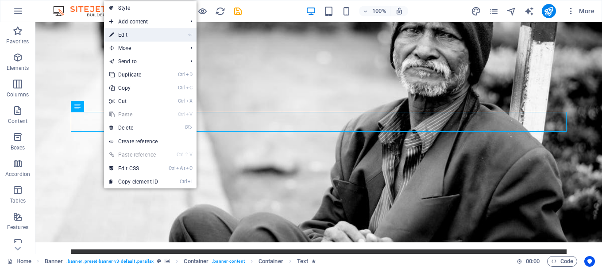
click at [143, 34] on link "⏎ Edit" at bounding box center [133, 34] width 59 height 13
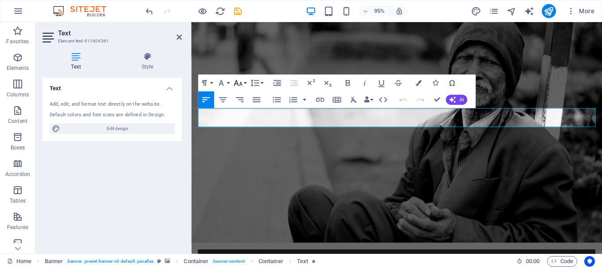
click at [243, 85] on icon "button" at bounding box center [238, 83] width 10 height 10
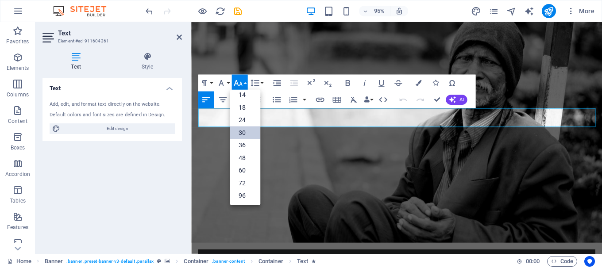
scroll to position [71, 0]
click at [244, 116] on link "24" at bounding box center [245, 120] width 30 height 13
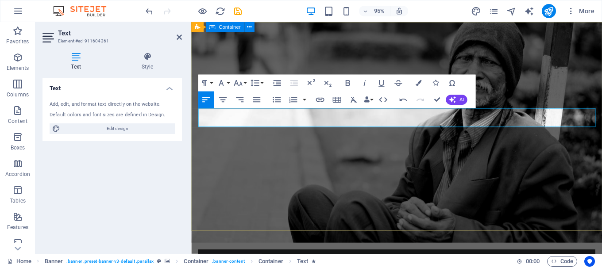
drag, startPoint x: 412, startPoint y: 159, endPoint x: 554, endPoint y: 149, distance: 142.5
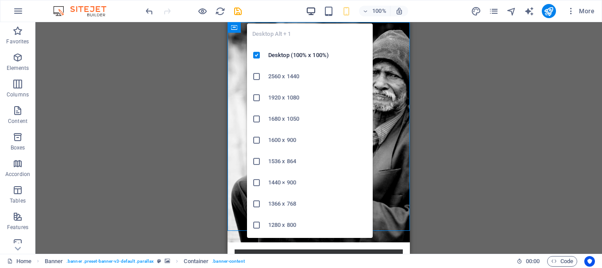
click at [309, 12] on icon "button" at bounding box center [311, 11] width 10 height 10
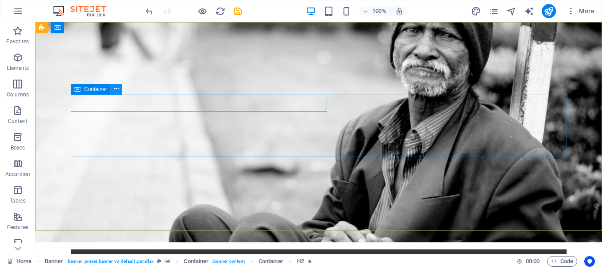
click at [0, 0] on icon at bounding box center [0, 0] width 0 height 0
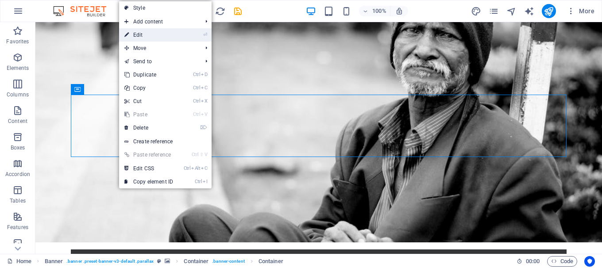
click at [152, 33] on link "⏎ Edit" at bounding box center [148, 34] width 59 height 13
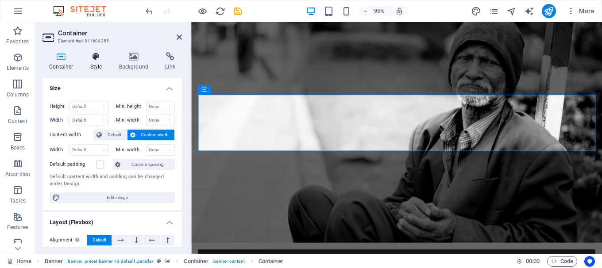
click at [99, 62] on h4 "Style" at bounding box center [98, 61] width 29 height 19
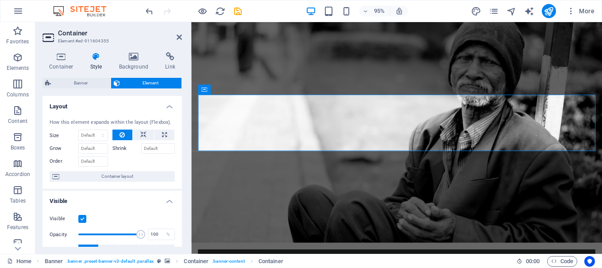
scroll to position [24, 0]
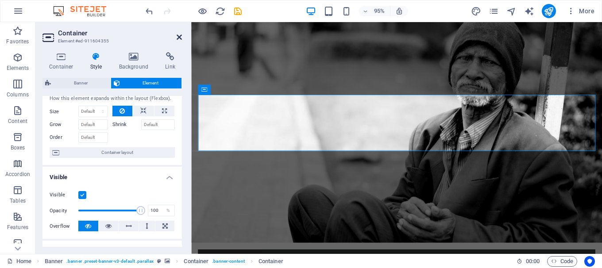
click at [178, 39] on icon at bounding box center [179, 37] width 5 height 7
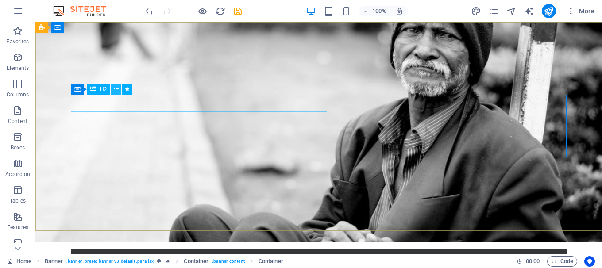
click at [117, 91] on icon at bounding box center [116, 89] width 5 height 9
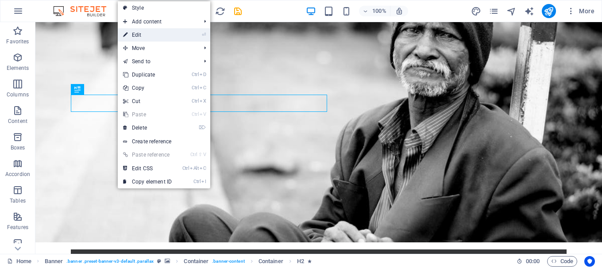
click at [152, 38] on link "⏎ Edit" at bounding box center [147, 34] width 59 height 13
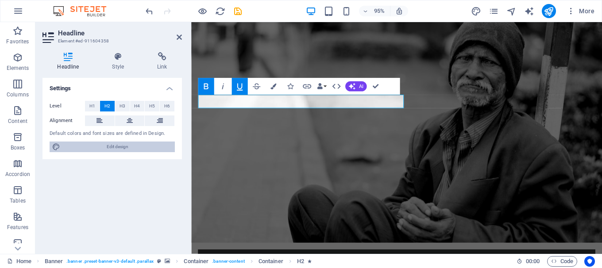
click at [105, 148] on span "Edit design" at bounding box center [117, 147] width 109 height 11
select select "px"
select select "600"
select select "px"
select select "rem"
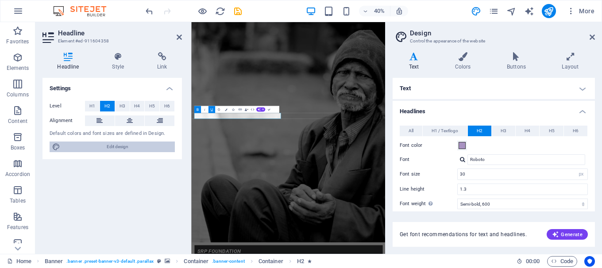
scroll to position [98, 0]
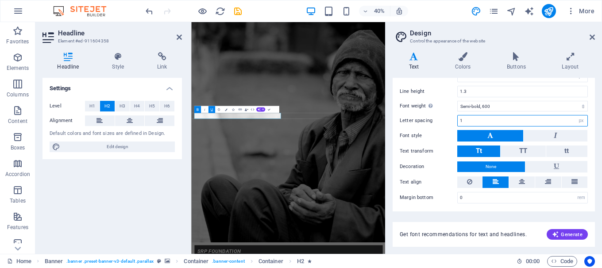
drag, startPoint x: 463, startPoint y: 119, endPoint x: 463, endPoint y: 236, distance: 116.9
click at [458, 117] on input "1" at bounding box center [523, 121] width 130 height 11
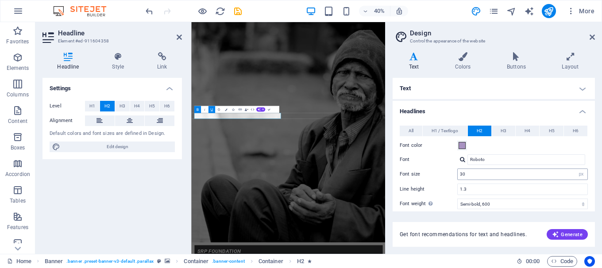
type input "0"
drag, startPoint x: 489, startPoint y: 174, endPoint x: 438, endPoint y: 174, distance: 51.4
click at [458, 174] on input "30" at bounding box center [523, 174] width 130 height 11
type input "28"
click at [504, 141] on div "Font color" at bounding box center [494, 145] width 188 height 11
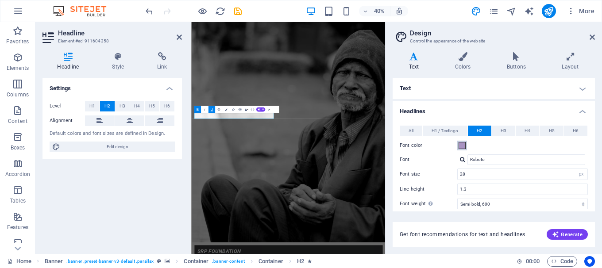
click at [461, 145] on span at bounding box center [462, 145] width 7 height 7
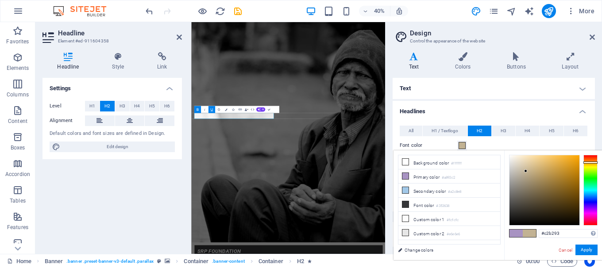
click at [591, 163] on div at bounding box center [591, 190] width 14 height 71
drag, startPoint x: 527, startPoint y: 171, endPoint x: 545, endPoint y: 173, distance: 18.3
click at [545, 173] on div at bounding box center [544, 172] width 3 height 3
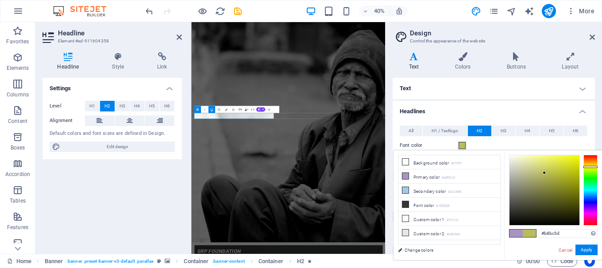
click at [590, 167] on div at bounding box center [591, 167] width 14 height 2
drag, startPoint x: 545, startPoint y: 172, endPoint x: 575, endPoint y: 159, distance: 32.6
click at [575, 159] on div at bounding box center [574, 159] width 3 height 3
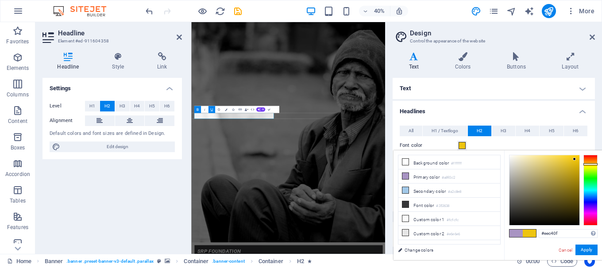
type input "#eed50f"
click at [590, 165] on div at bounding box center [591, 165] width 14 height 2
click at [588, 245] on button "Apply" at bounding box center [587, 250] width 22 height 11
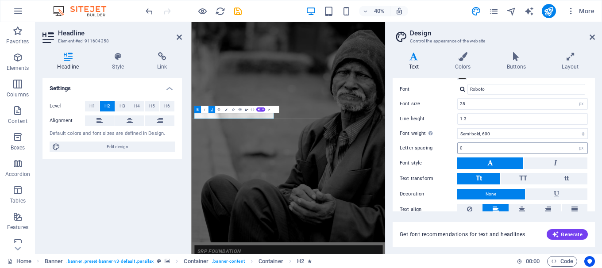
scroll to position [98, 0]
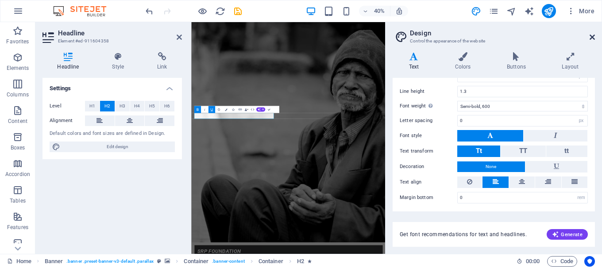
click at [594, 35] on icon at bounding box center [592, 37] width 5 height 7
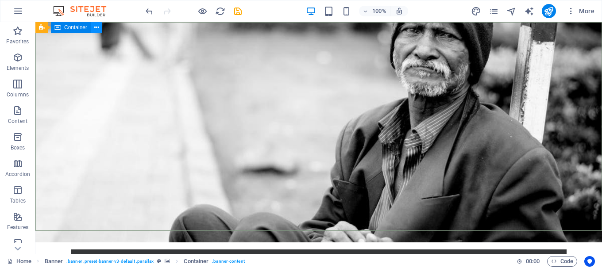
click at [95, 27] on icon at bounding box center [96, 27] width 5 height 9
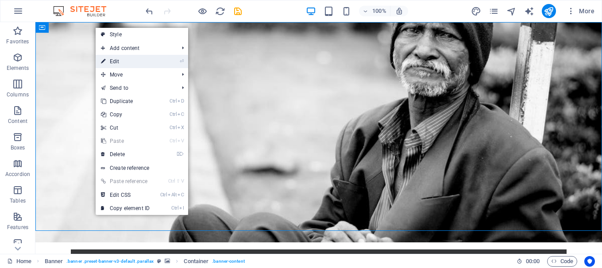
click at [126, 62] on link "⏎ Edit" at bounding box center [125, 61] width 59 height 13
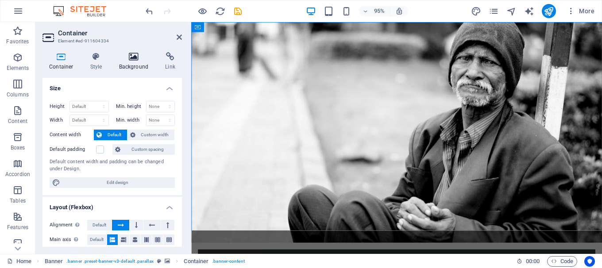
click at [129, 59] on icon at bounding box center [133, 56] width 43 height 9
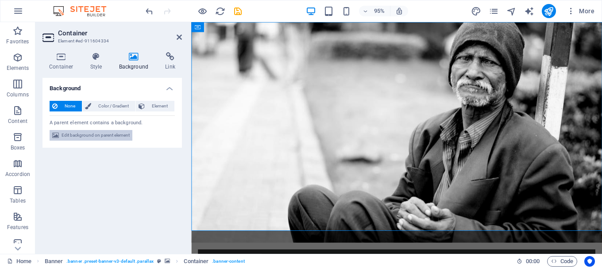
click at [114, 137] on span "Edit background on parent element" at bounding box center [96, 135] width 68 height 11
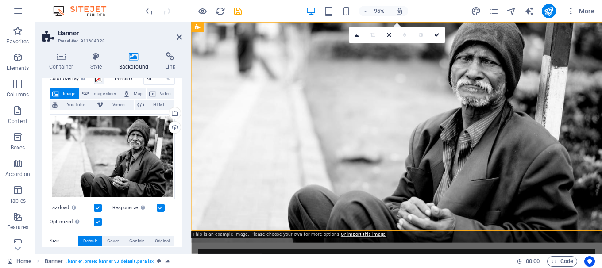
scroll to position [12, 0]
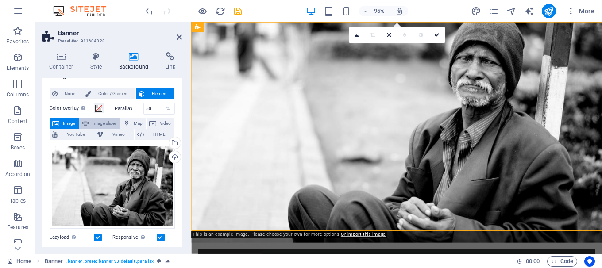
click at [100, 125] on span "Image slider" at bounding box center [104, 123] width 25 height 11
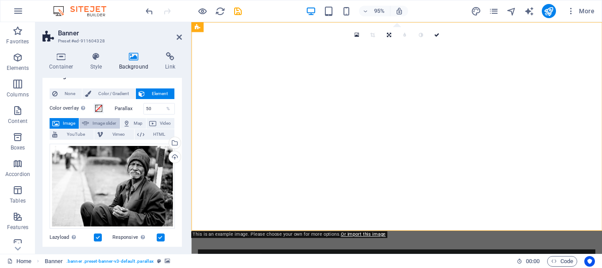
select select "ms"
select select "s"
select select "progressive"
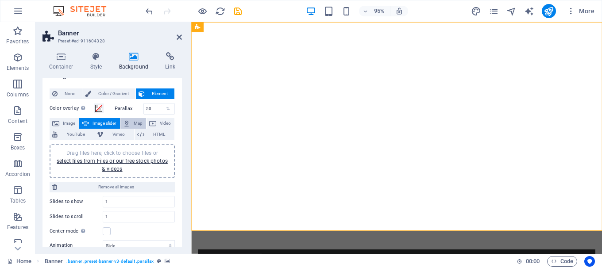
click at [139, 121] on span "Map" at bounding box center [138, 123] width 11 height 11
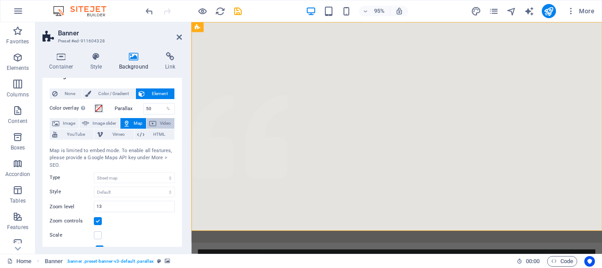
click at [159, 123] on button "Video" at bounding box center [161, 123] width 28 height 11
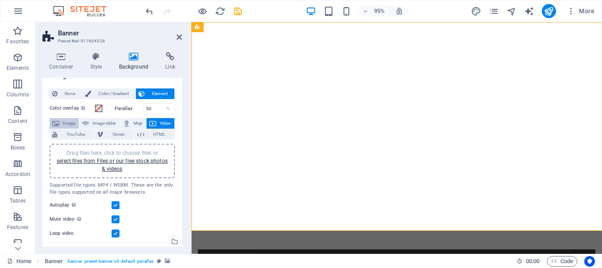
click at [71, 121] on span "Image" at bounding box center [69, 123] width 14 height 11
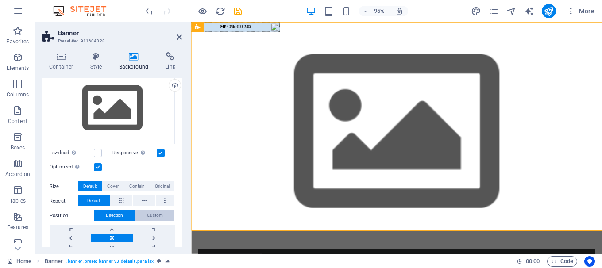
scroll to position [120, 0]
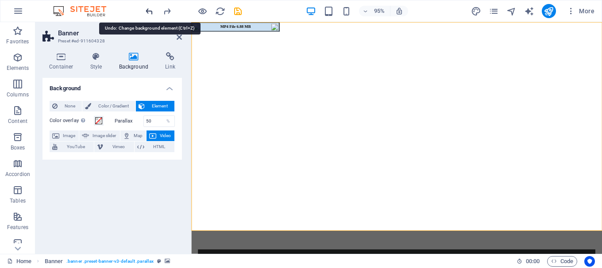
scroll to position [0, 0]
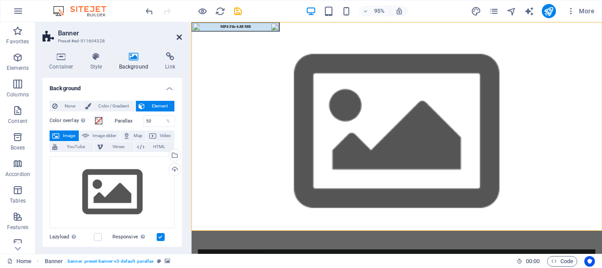
click at [178, 37] on icon at bounding box center [179, 37] width 5 height 7
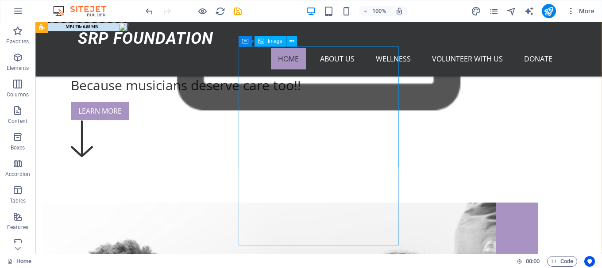
scroll to position [45, 0]
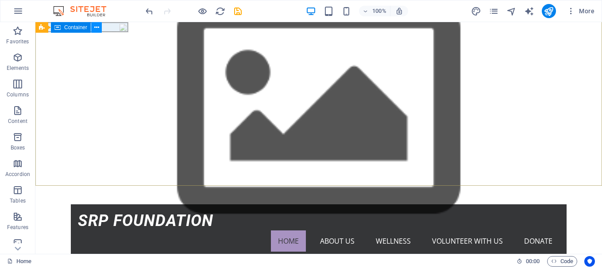
click at [96, 31] on icon at bounding box center [96, 27] width 5 height 9
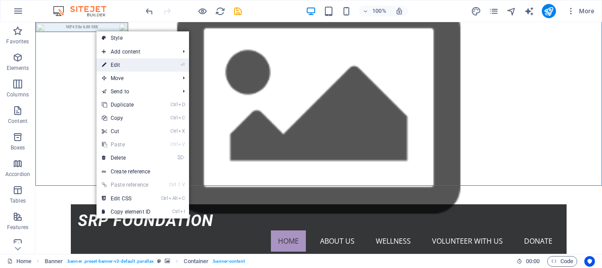
click at [131, 64] on link "⏎ Edit" at bounding box center [126, 64] width 59 height 13
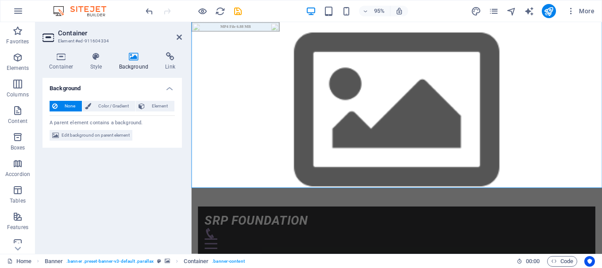
click at [131, 62] on h4 "Background" at bounding box center [135, 61] width 46 height 19
click at [105, 136] on span "Edit background on parent element" at bounding box center [96, 135] width 68 height 11
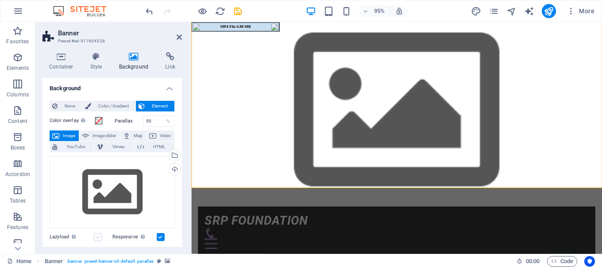
click at [97, 238] on label at bounding box center [98, 237] width 8 height 8
click at [0, 0] on input "Lazyload Loading images after the page loads improves page speed." at bounding box center [0, 0] width 0 height 0
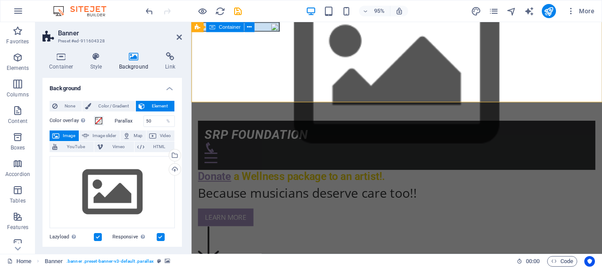
scroll to position [0, 0]
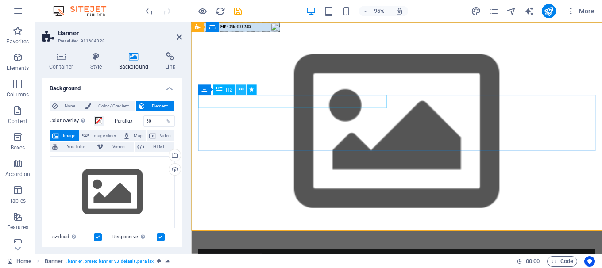
click at [239, 89] on button at bounding box center [241, 90] width 10 height 10
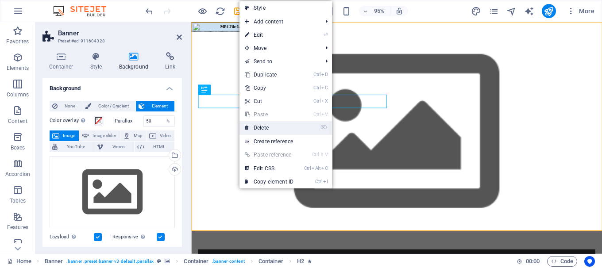
click at [265, 130] on link "⌦ Delete" at bounding box center [269, 127] width 59 height 13
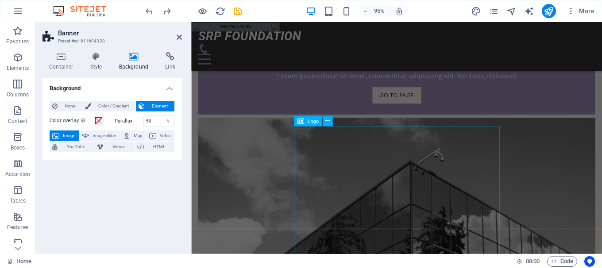
scroll to position [713, 0]
